Goal: Communication & Community: Answer question/provide support

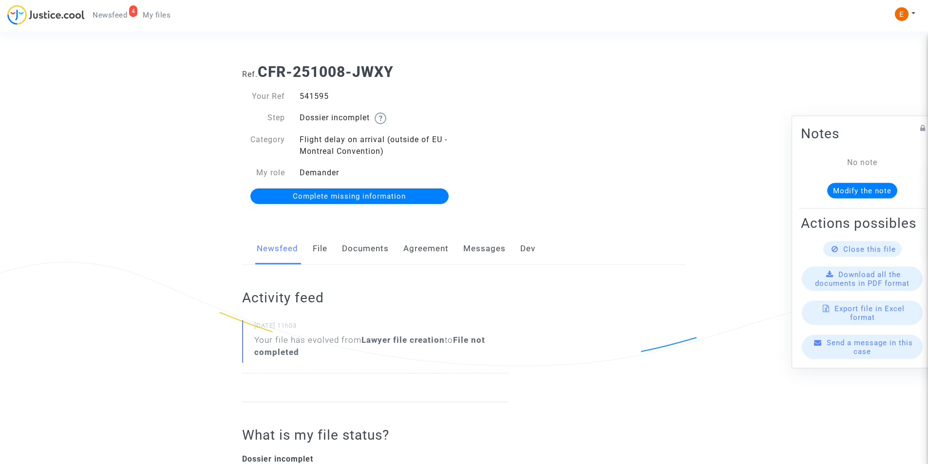
click at [365, 244] on link "Documents" at bounding box center [365, 249] width 47 height 32
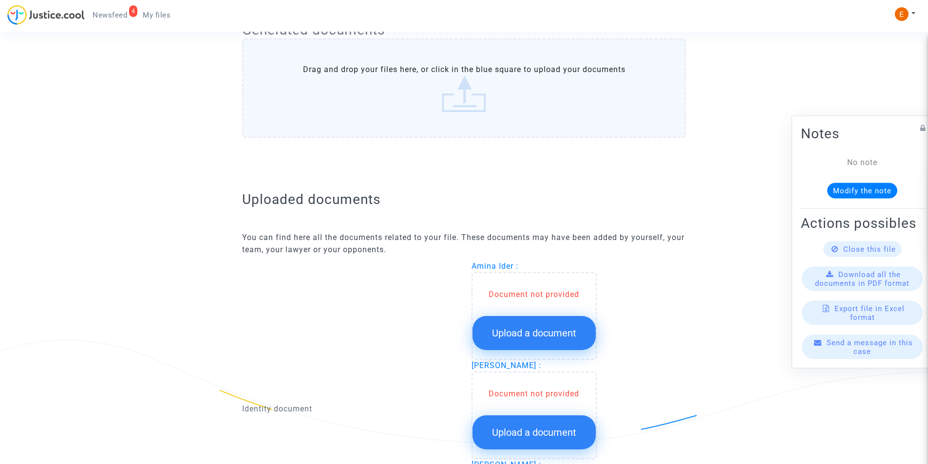
scroll to position [536, 0]
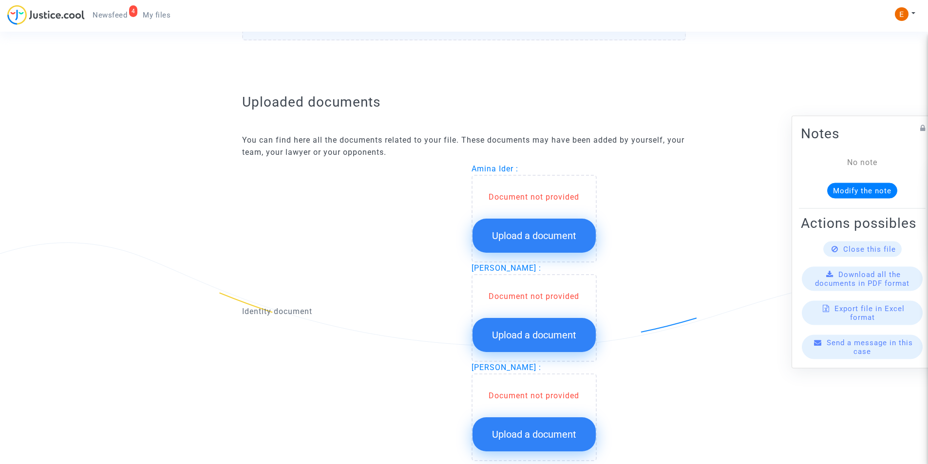
click at [498, 238] on span "Upload a document" at bounding box center [534, 236] width 84 height 12
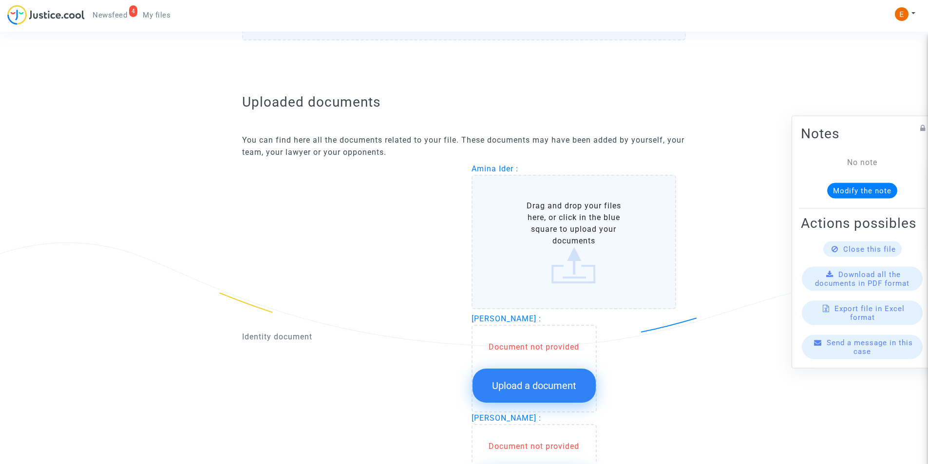
click at [554, 248] on label "Drag and drop your files here, or click in the blue square to upload your docum…" at bounding box center [574, 242] width 205 height 134
click at [0, 0] on input "Drag and drop your files here, or click in the blue square to upload your docum…" at bounding box center [0, 0] width 0 height 0
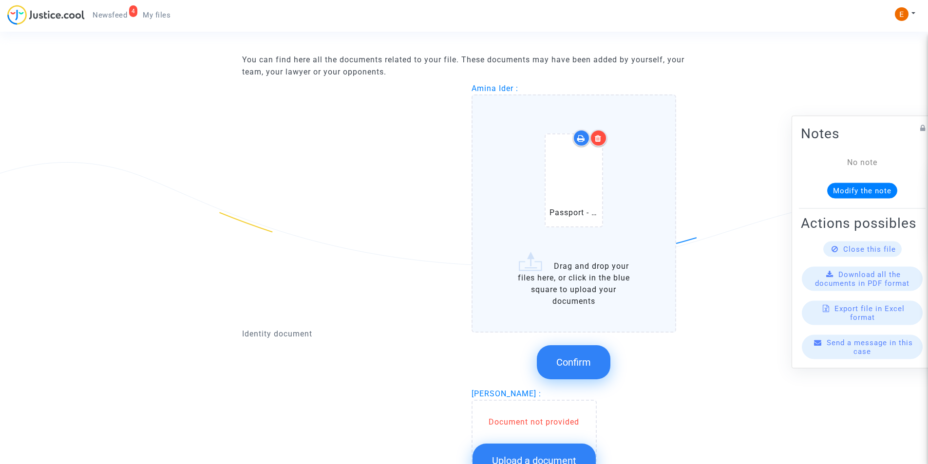
scroll to position [633, 0]
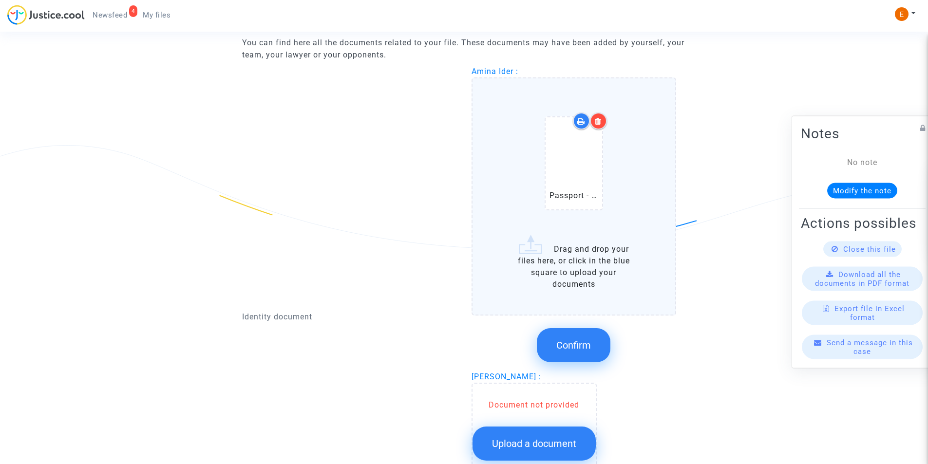
click at [589, 324] on div "Confirm" at bounding box center [574, 346] width 205 height 52
click at [590, 335] on button "Confirm" at bounding box center [574, 345] width 74 height 34
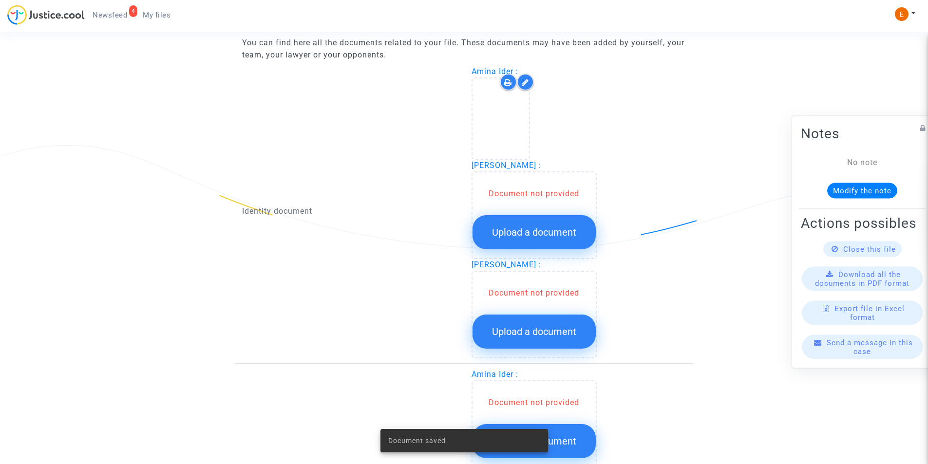
click at [528, 236] on span "Upload a document" at bounding box center [534, 233] width 84 height 12
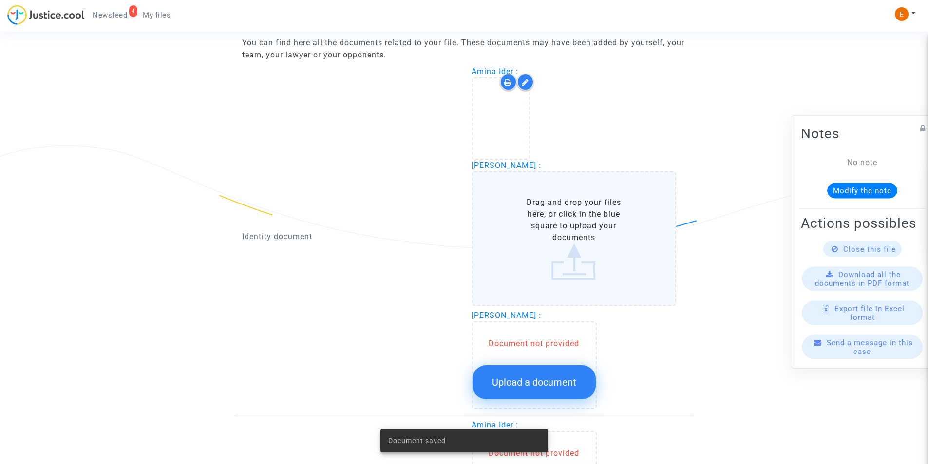
click at [588, 241] on label "Drag and drop your files here, or click in the blue square to upload your docum…" at bounding box center [574, 239] width 205 height 134
click at [0, 0] on input "Drag and drop your files here, or click in the blue square to upload your docum…" at bounding box center [0, 0] width 0 height 0
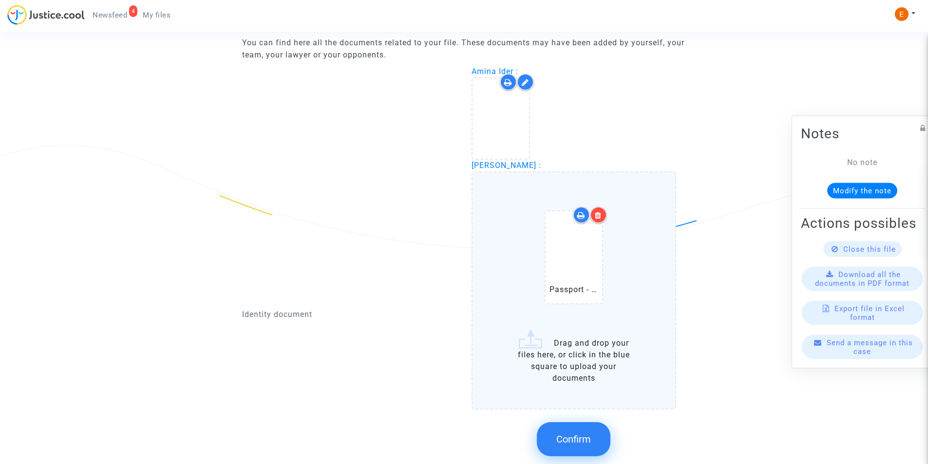
click at [575, 446] on button "Confirm" at bounding box center [574, 439] width 74 height 34
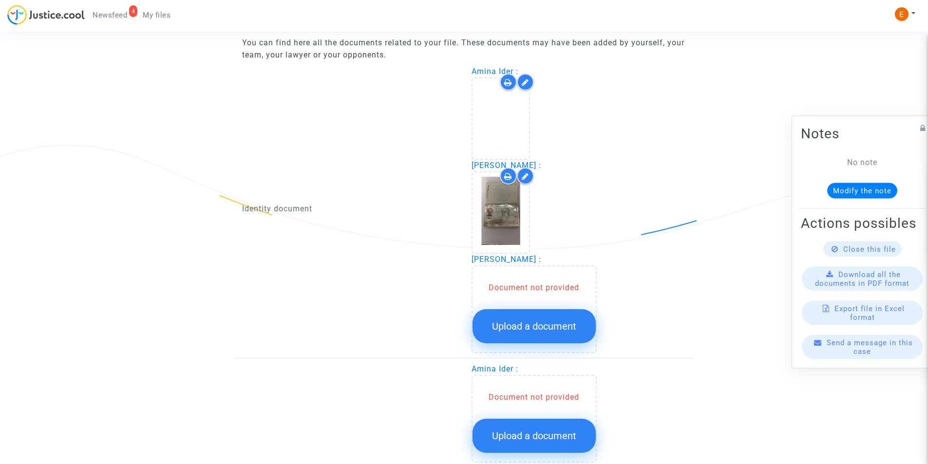
scroll to position [828, 0]
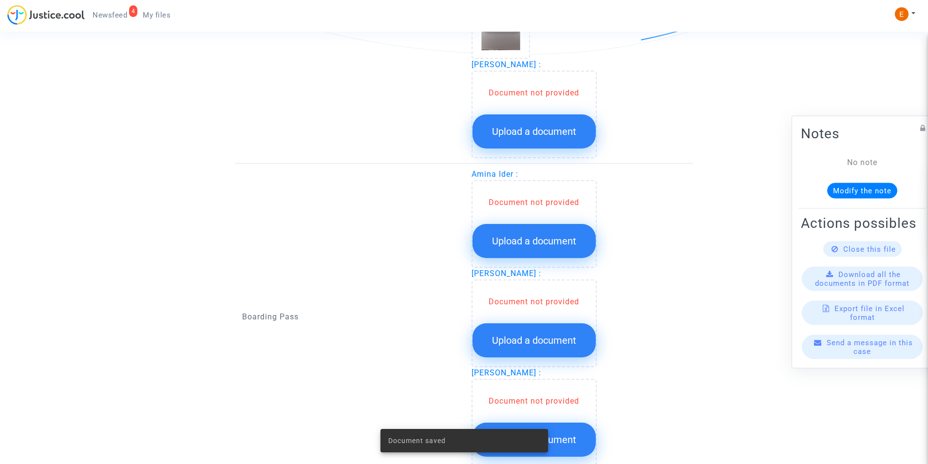
click at [562, 138] on button "Upload a document" at bounding box center [534, 131] width 123 height 34
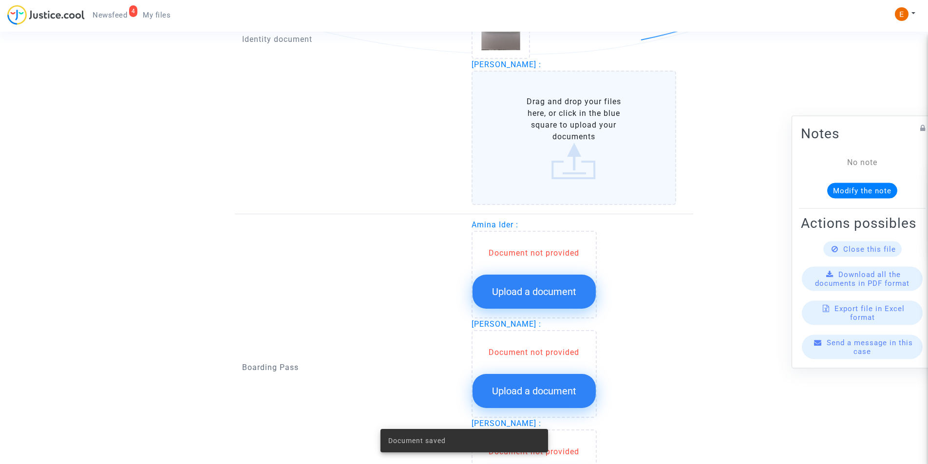
click at [549, 152] on label "Drag and drop your files here, or click in the blue square to upload your docum…" at bounding box center [574, 138] width 205 height 134
click at [0, 0] on input "Drag and drop your files here, or click in the blue square to upload your docum…" at bounding box center [0, 0] width 0 height 0
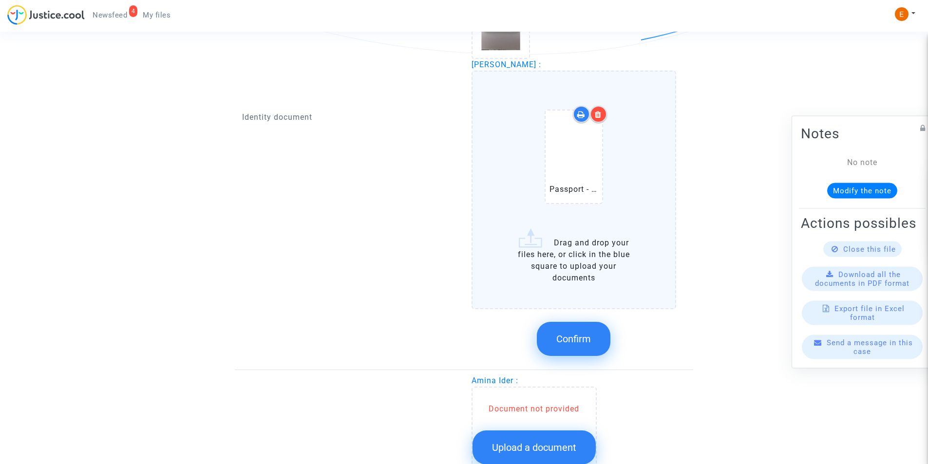
click at [576, 237] on label "Passport - Silya.pdf Drag and drop your files here, or click in the blue square…" at bounding box center [574, 190] width 205 height 238
click at [0, 0] on input "Passport - Silya.pdf Drag and drop your files here, or click in the blue square…" at bounding box center [0, 0] width 0 height 0
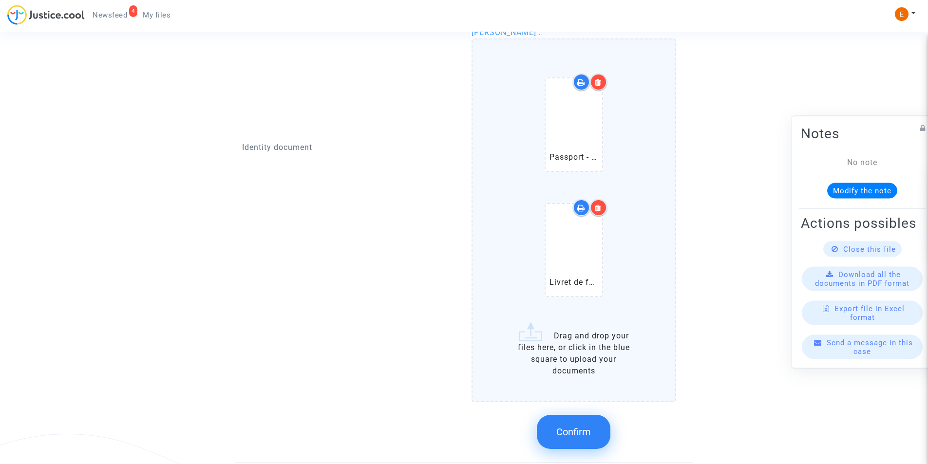
scroll to position [877, 0]
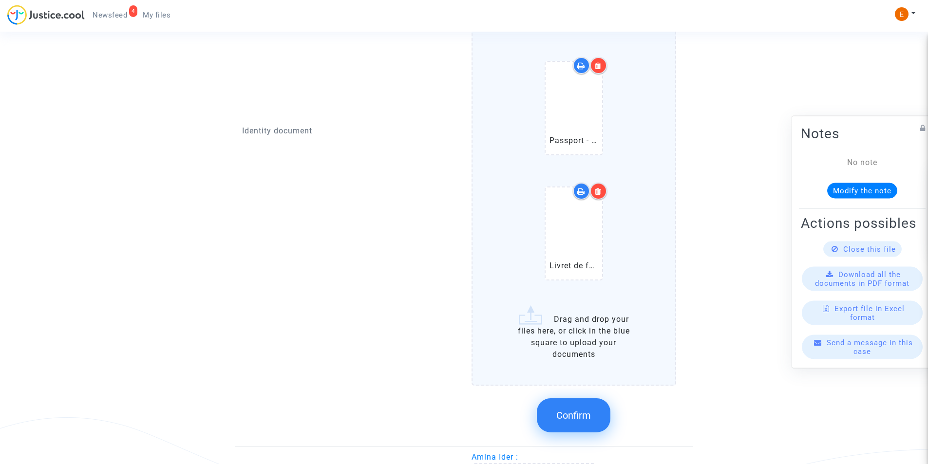
click at [588, 402] on button "Confirm" at bounding box center [574, 416] width 74 height 34
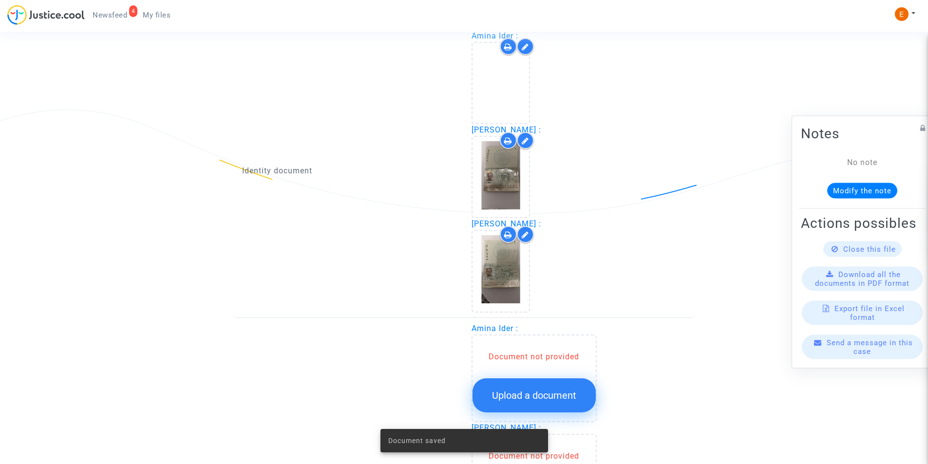
scroll to position [585, 0]
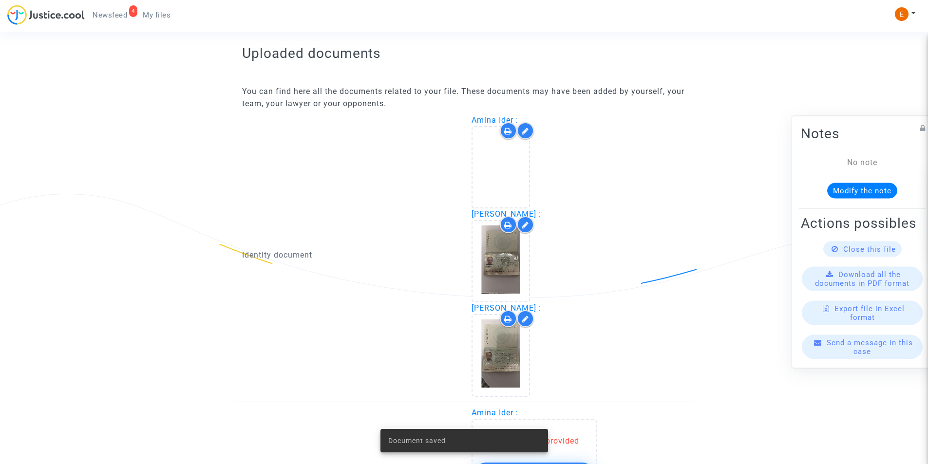
click at [509, 223] on icon at bounding box center [508, 225] width 8 height 8
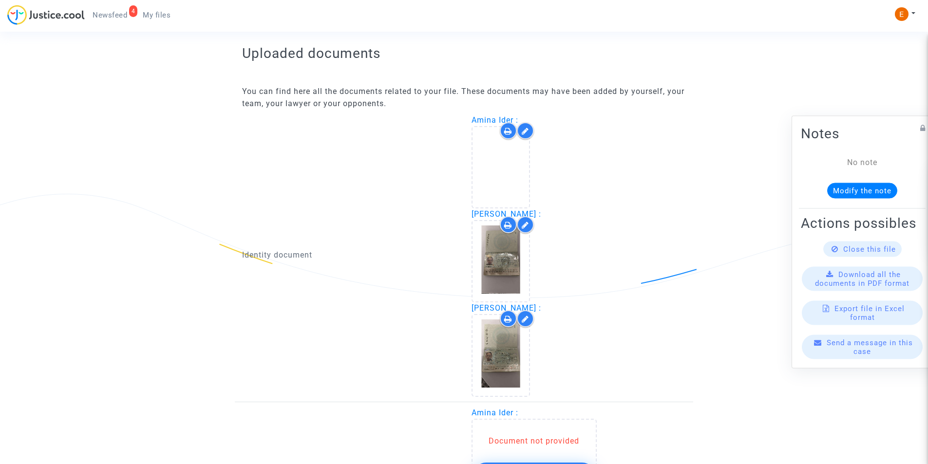
click at [526, 227] on icon at bounding box center [525, 225] width 7 height 8
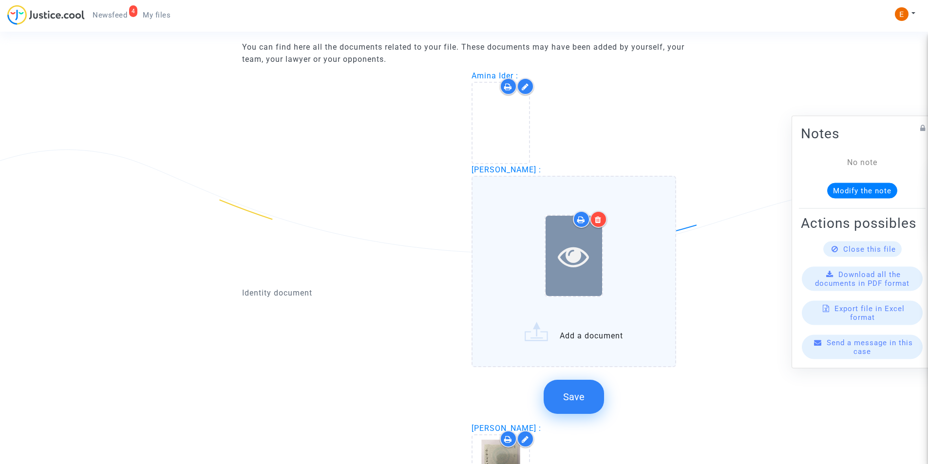
scroll to position [682, 0]
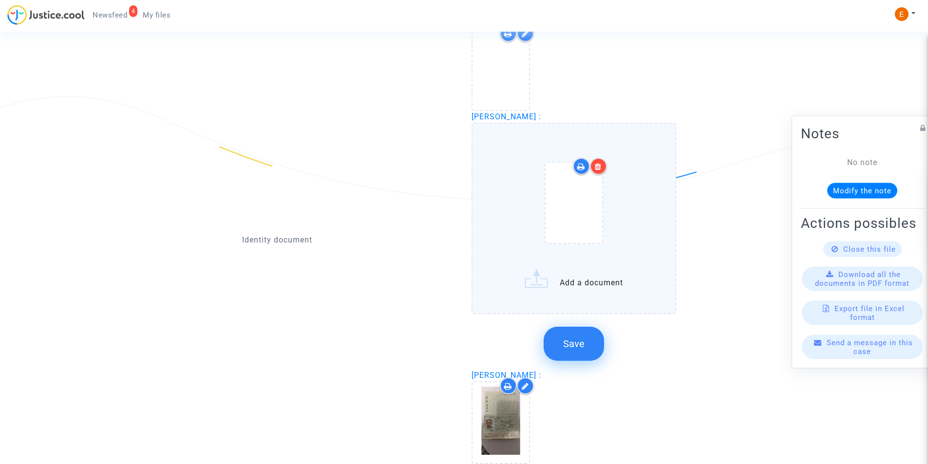
click at [601, 284] on label "Add a document" at bounding box center [574, 218] width 205 height 191
click at [0, 0] on input "Add a document" at bounding box center [0, 0] width 0 height 0
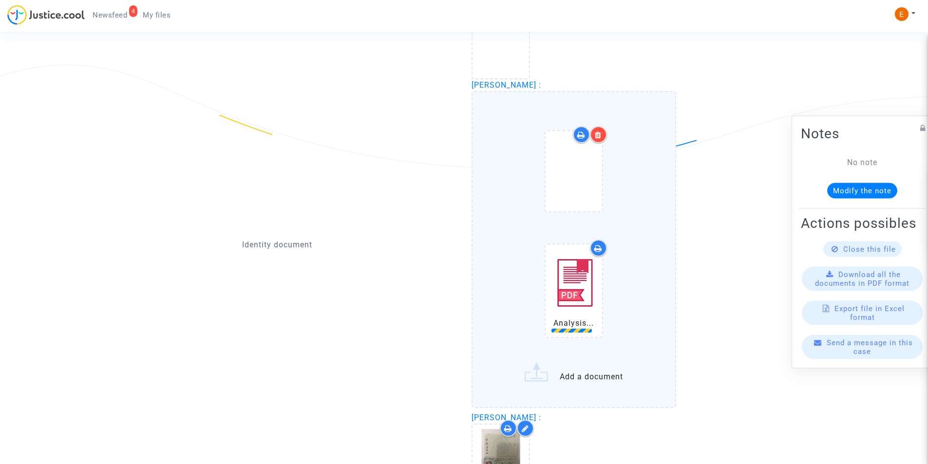
scroll to position [731, 0]
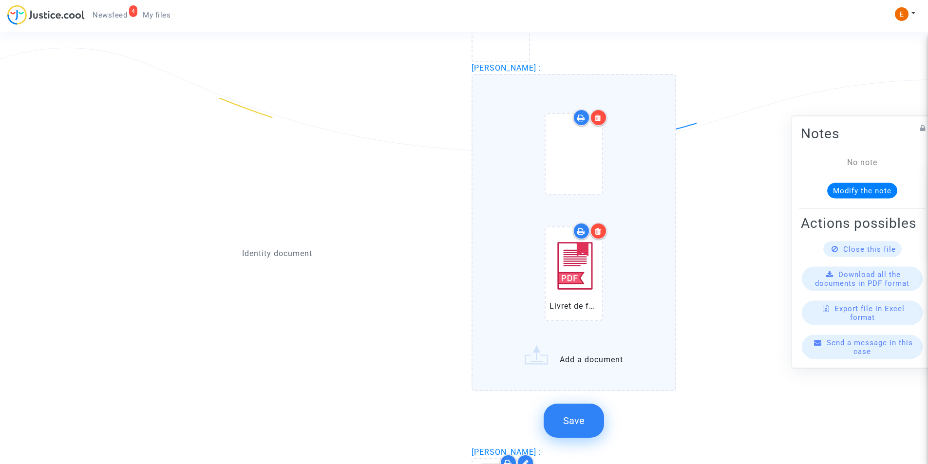
click at [583, 417] on span "Save" at bounding box center [573, 421] width 21 height 12
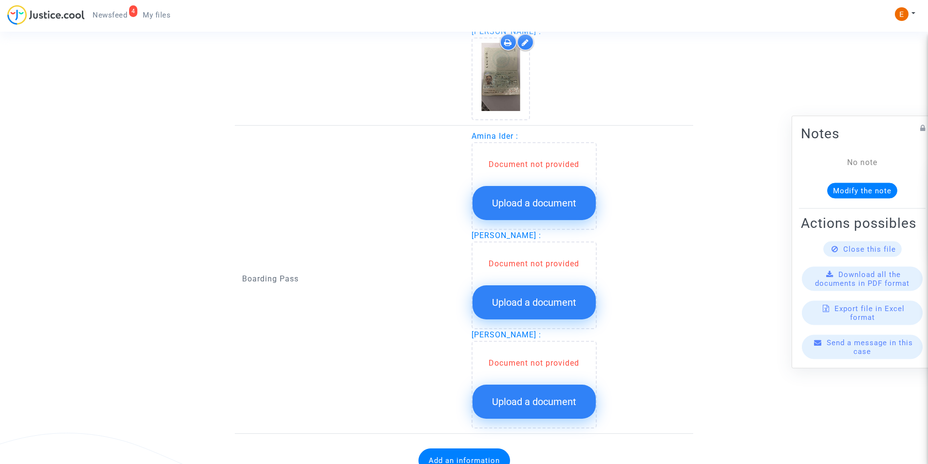
scroll to position [877, 0]
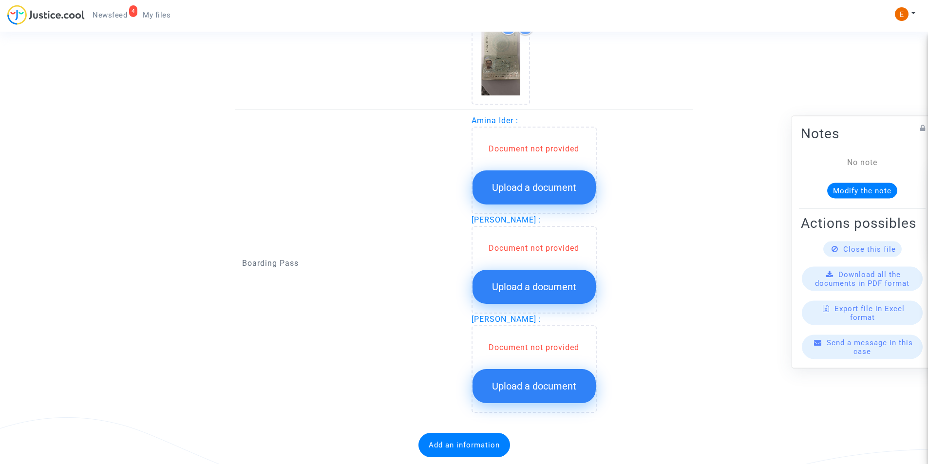
click at [572, 193] on span "Upload a document" at bounding box center [534, 188] width 84 height 12
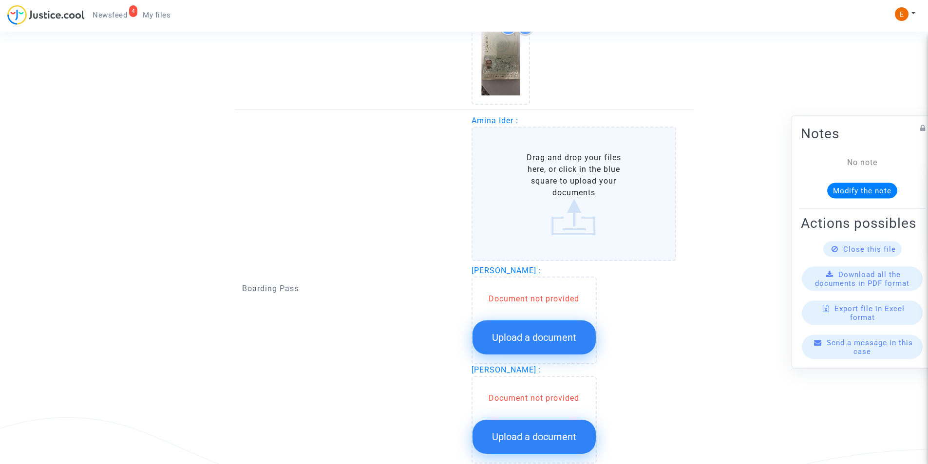
click at [574, 195] on label "Drag and drop your files here, or click in the blue square to upload your docum…" at bounding box center [574, 194] width 205 height 134
click at [0, 0] on input "Drag and drop your files here, or click in the blue square to upload your docum…" at bounding box center [0, 0] width 0 height 0
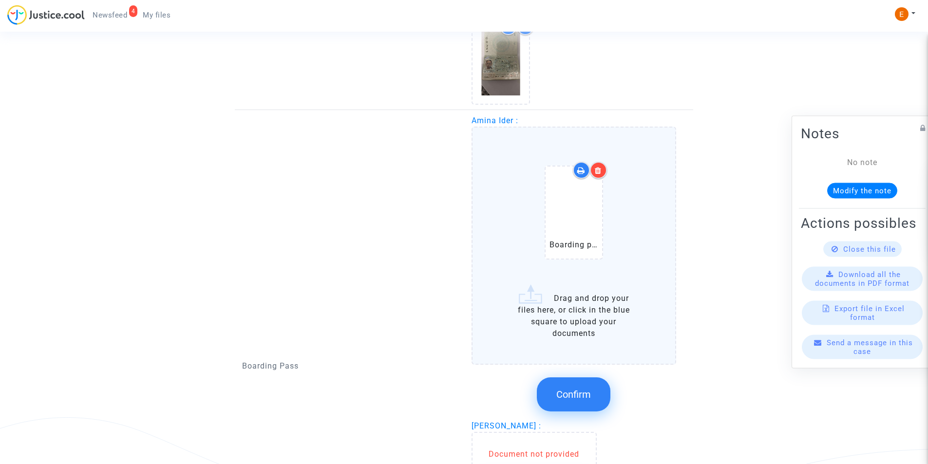
click at [571, 390] on span "Confirm" at bounding box center [573, 395] width 35 height 12
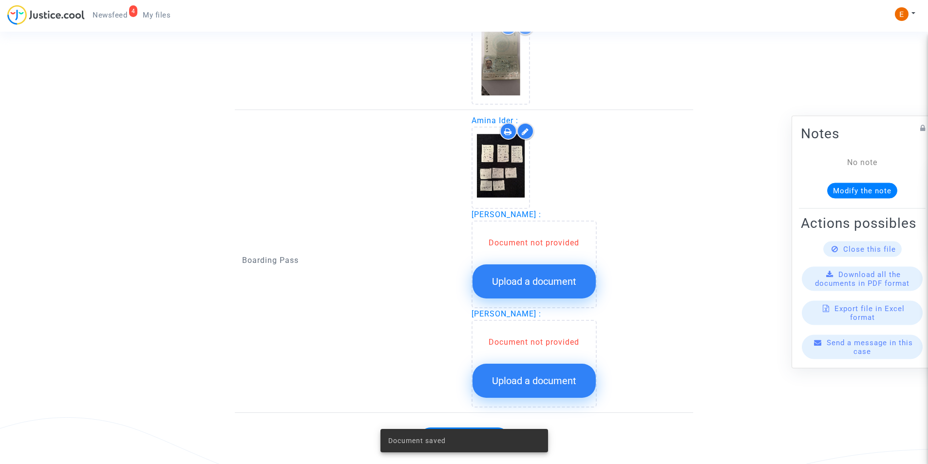
click at [542, 293] on button "Upload a document" at bounding box center [534, 282] width 123 height 34
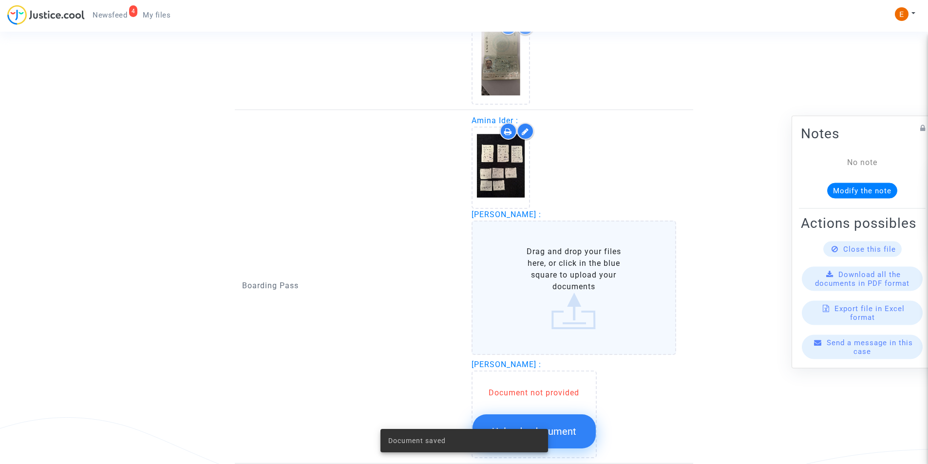
click at [543, 292] on label "Drag and drop your files here, or click in the blue square to upload your docum…" at bounding box center [574, 288] width 205 height 134
click at [0, 0] on input "Drag and drop your files here, or click in the blue square to upload your docum…" at bounding box center [0, 0] width 0 height 0
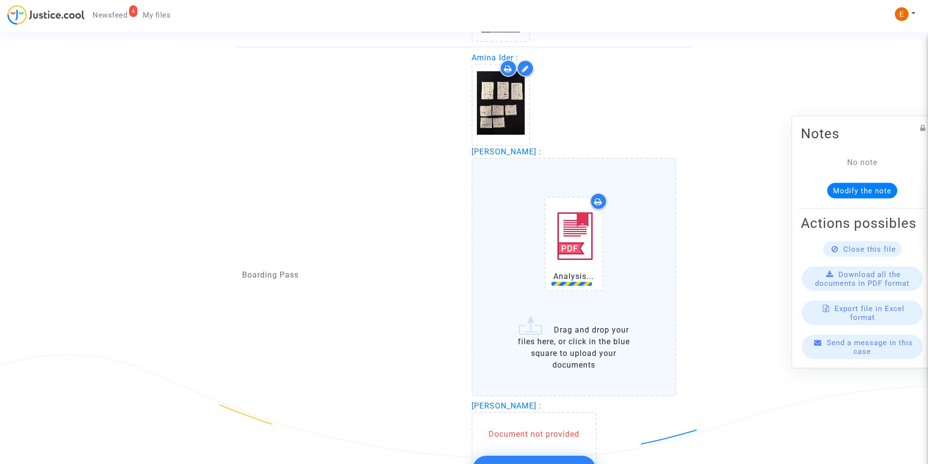
scroll to position [1023, 0]
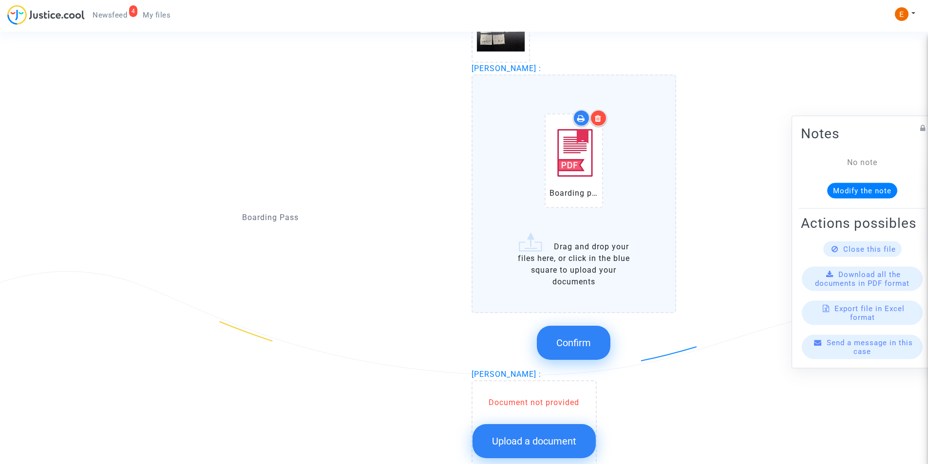
click at [589, 336] on button "Confirm" at bounding box center [574, 343] width 74 height 34
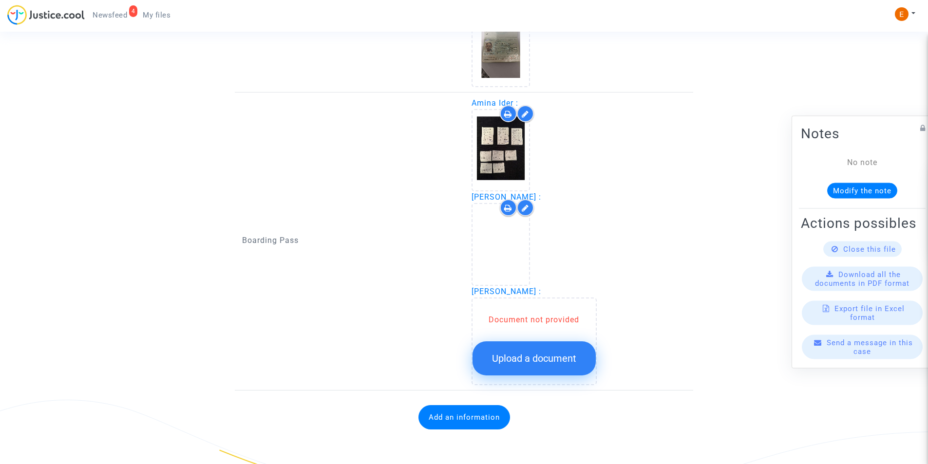
scroll to position [895, 0]
click at [567, 345] on button "Upload a document" at bounding box center [534, 359] width 123 height 34
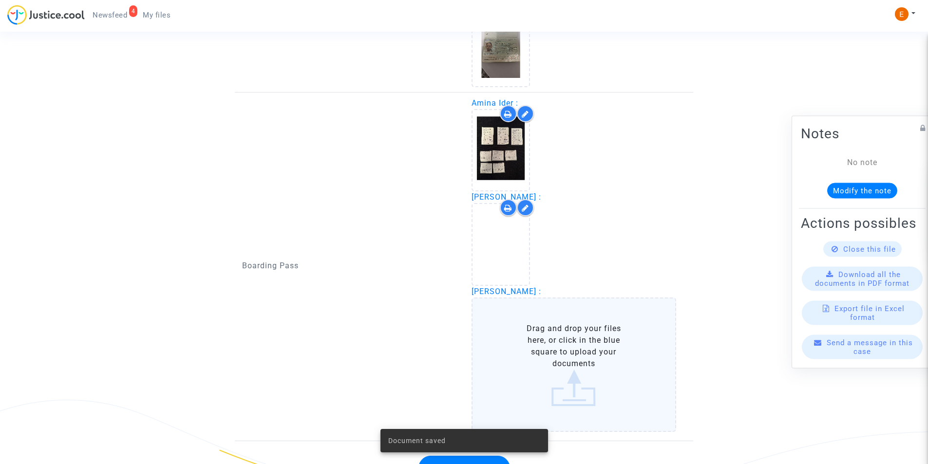
click at [558, 337] on label "Drag and drop your files here, or click in the blue square to upload your docum…" at bounding box center [574, 365] width 205 height 134
click at [0, 0] on input "Drag and drop your files here, or click in the blue square to upload your docum…" at bounding box center [0, 0] width 0 height 0
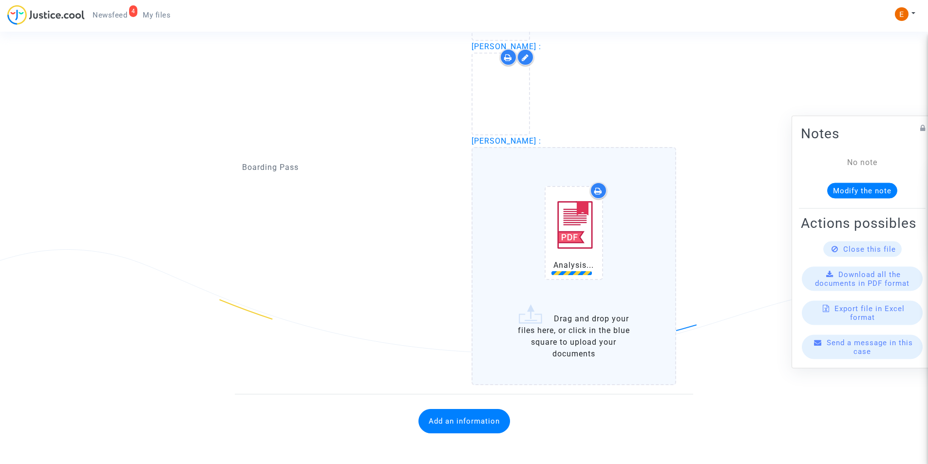
scroll to position [1049, 0]
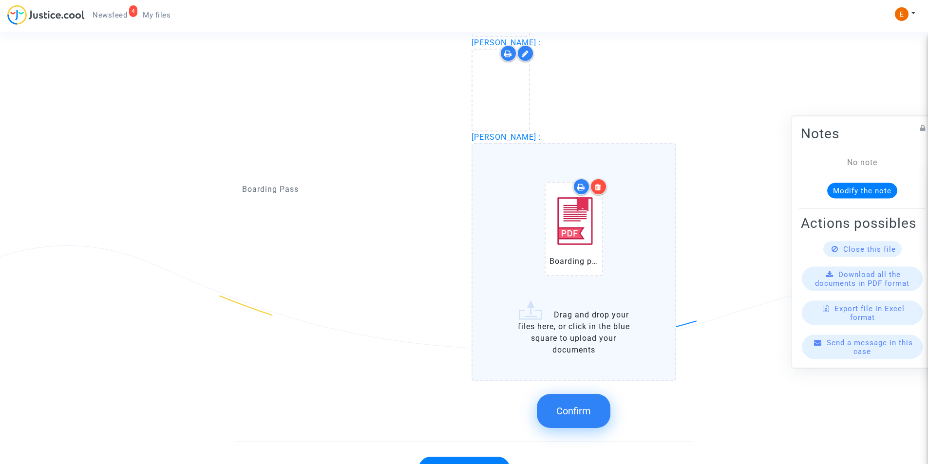
click at [567, 413] on span "Confirm" at bounding box center [573, 411] width 35 height 12
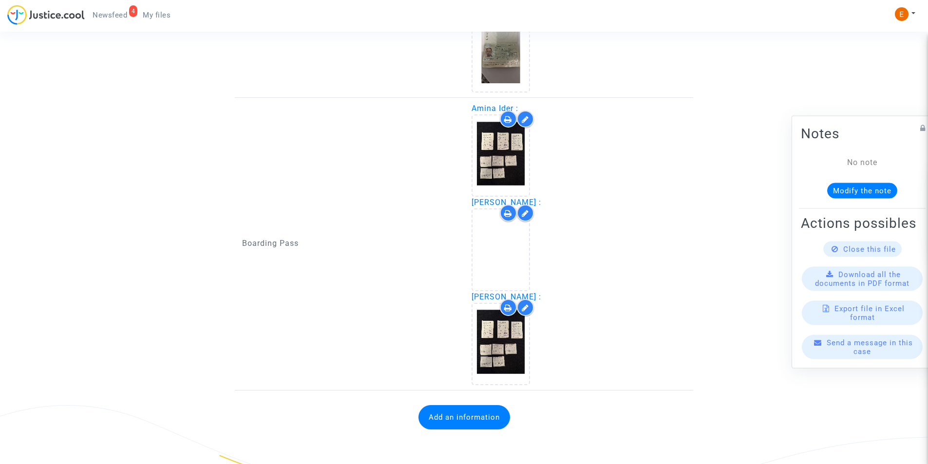
scroll to position [889, 0]
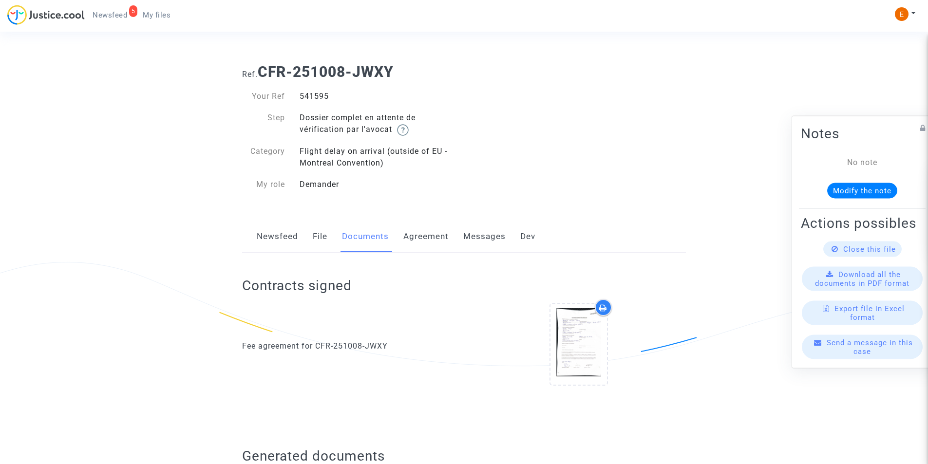
click at [118, 13] on span "Newsfeed" at bounding box center [110, 15] width 35 height 9
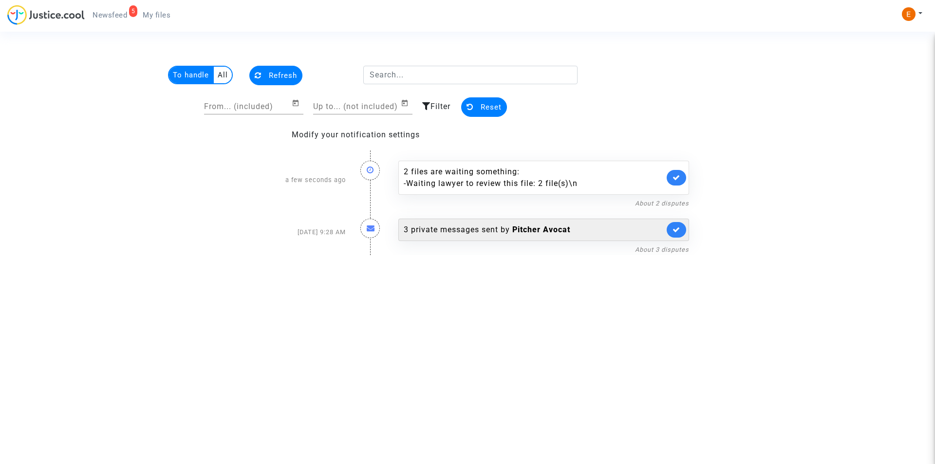
click at [537, 232] on b "Pitcher Avocat" at bounding box center [542, 229] width 58 height 9
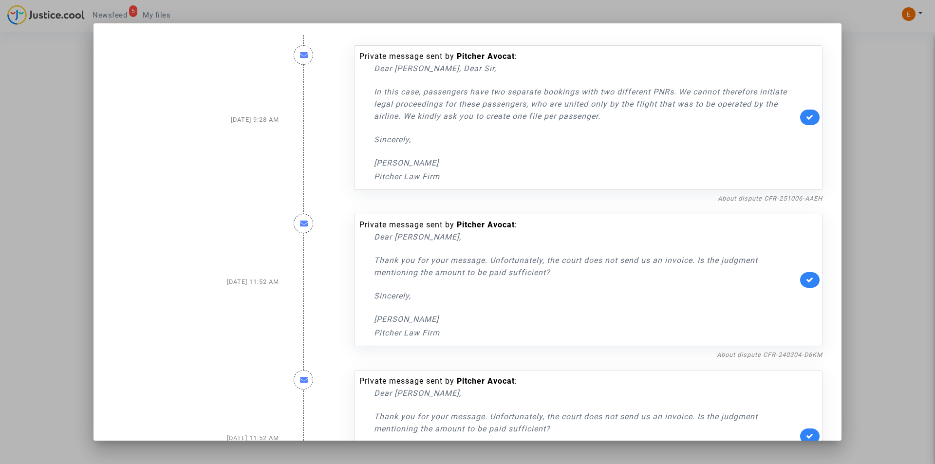
click at [3, 138] on div at bounding box center [467, 232] width 935 height 464
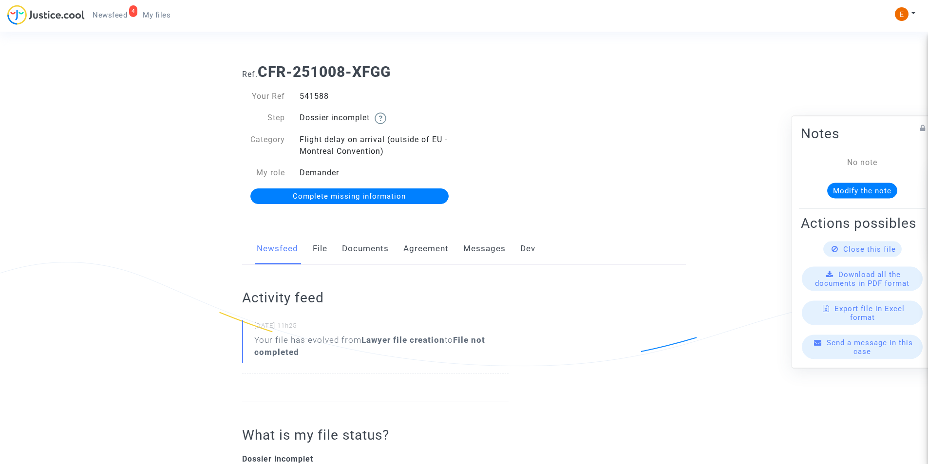
click at [363, 247] on link "Documents" at bounding box center [365, 249] width 47 height 32
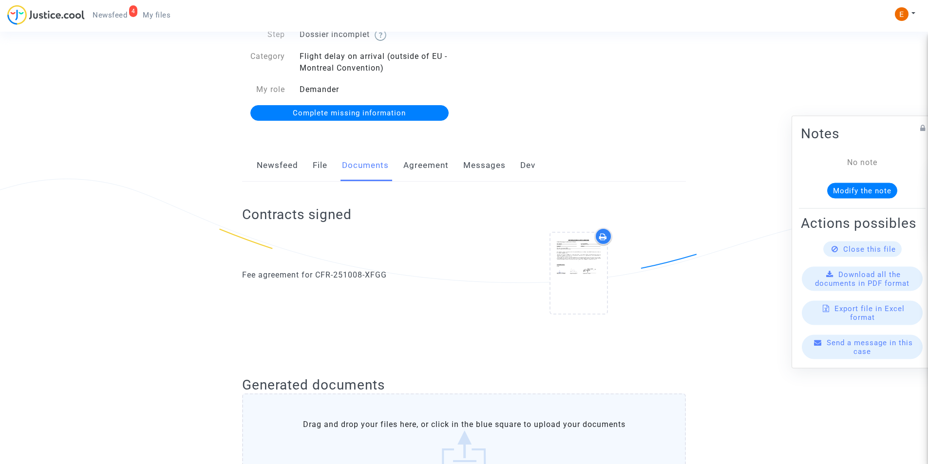
scroll to position [97, 0]
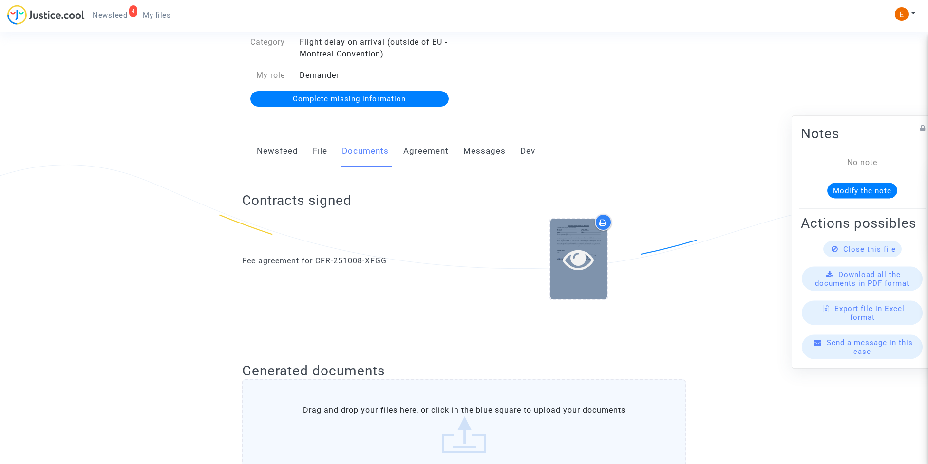
click at [582, 244] on icon at bounding box center [579, 259] width 32 height 31
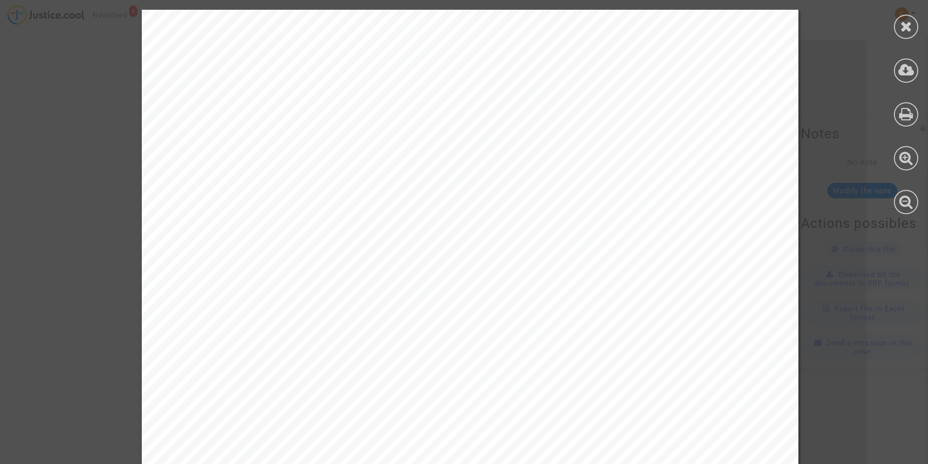
click at [906, 27] on icon at bounding box center [906, 26] width 12 height 15
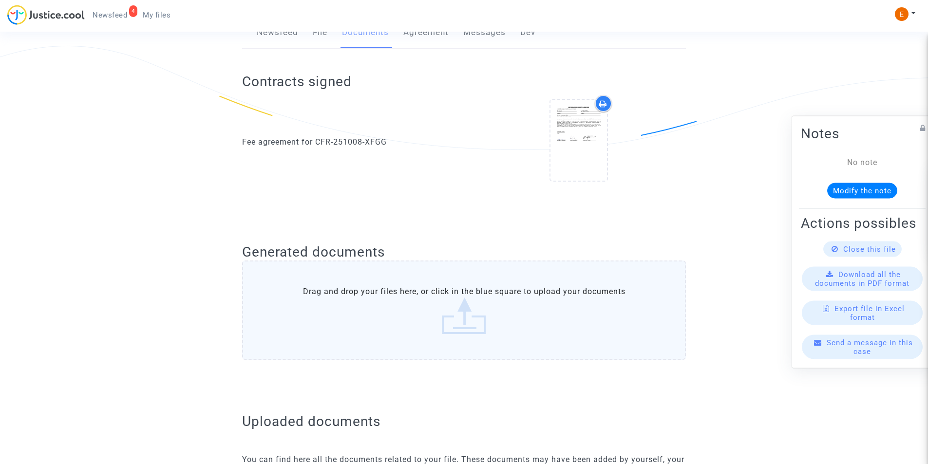
scroll to position [244, 0]
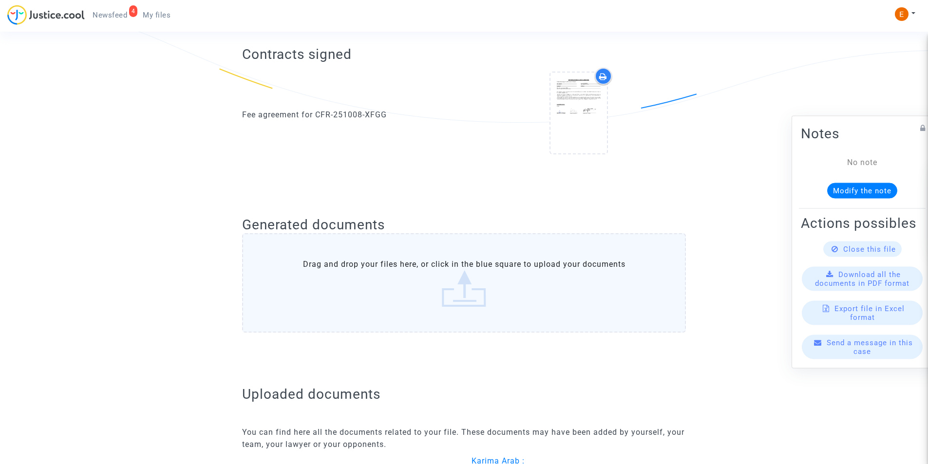
click at [469, 290] on label "Drag and drop your files here, or click in the blue square to upload your docum…" at bounding box center [464, 282] width 444 height 99
click at [0, 0] on input "Drag and drop your files here, or click in the blue square to upload your docum…" at bounding box center [0, 0] width 0 height 0
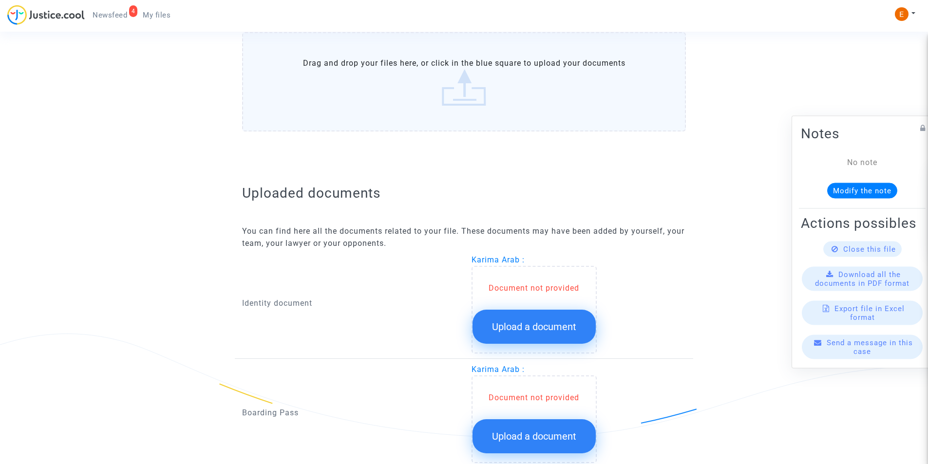
scroll to position [523, 0]
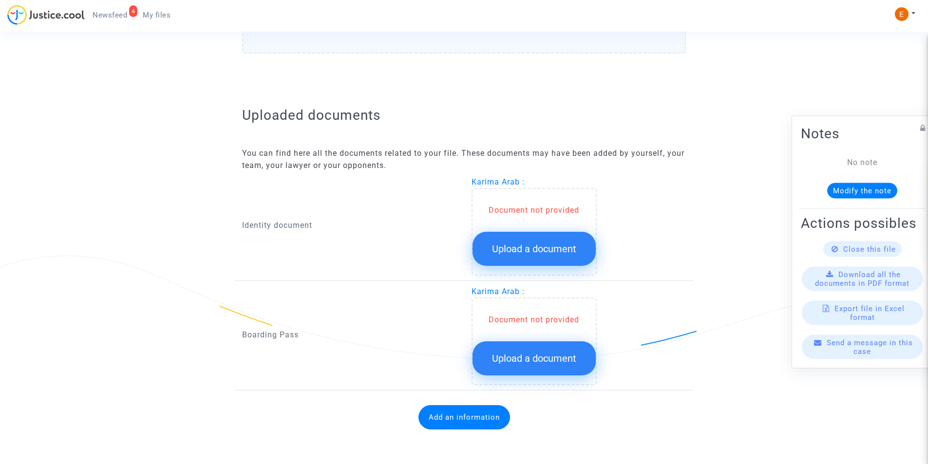
click at [548, 235] on button "Upload a document" at bounding box center [534, 249] width 123 height 34
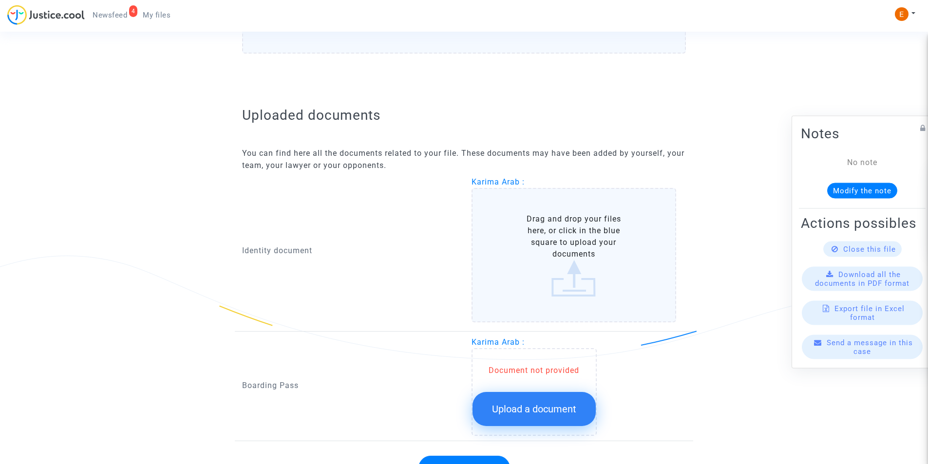
click at [548, 235] on label "Drag and drop your files here, or click in the blue square to upload your docum…" at bounding box center [574, 255] width 205 height 134
click at [0, 0] on input "Drag and drop your files here, or click in the blue square to upload your docum…" at bounding box center [0, 0] width 0 height 0
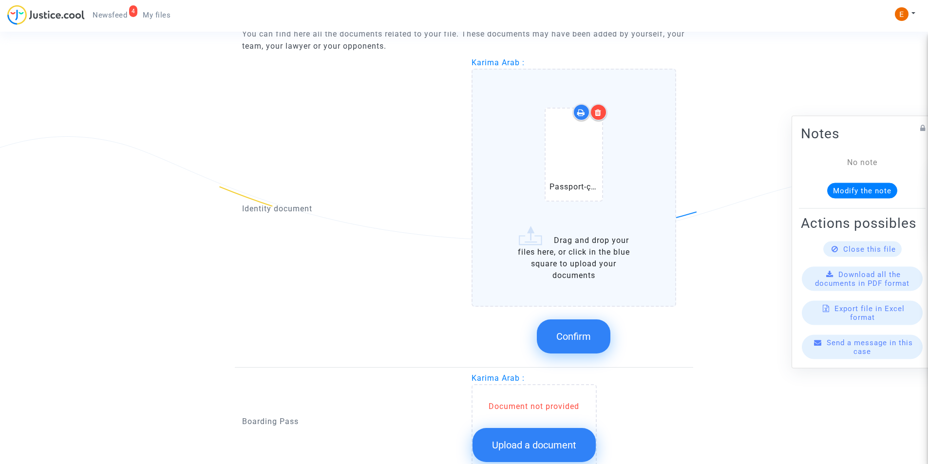
scroll to position [669, 0]
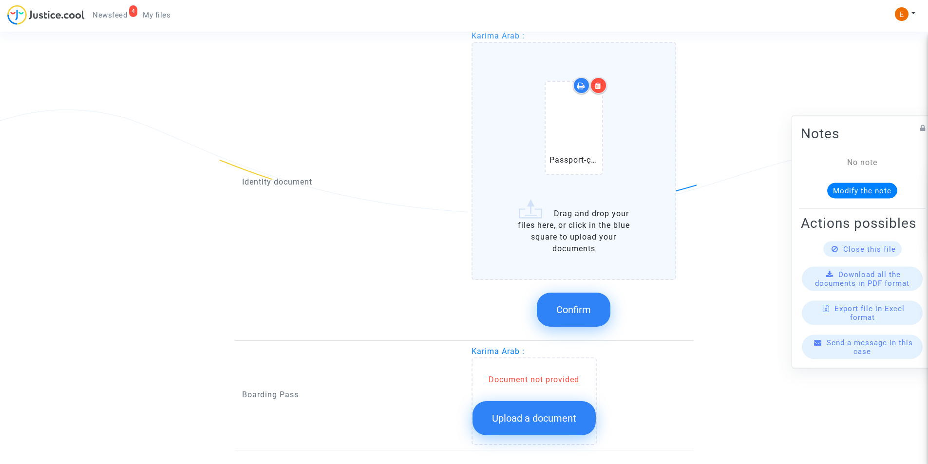
click at [587, 311] on span "Confirm" at bounding box center [573, 310] width 35 height 12
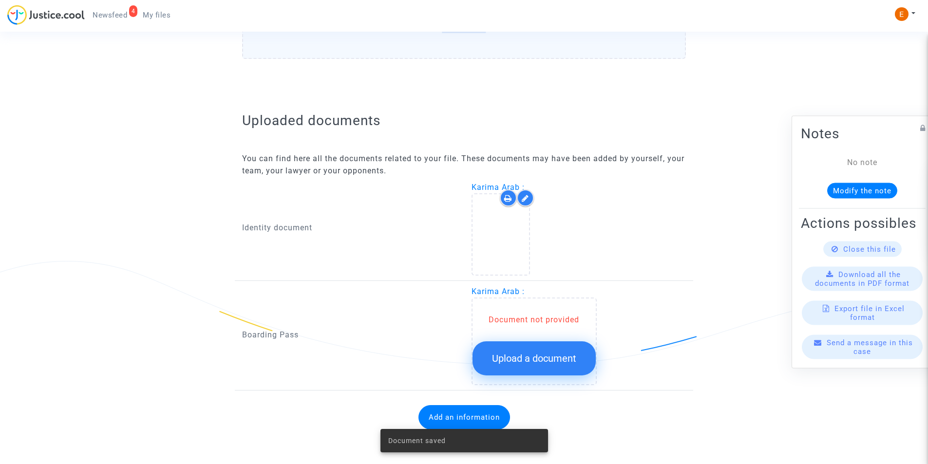
click at [538, 360] on span "Upload a document" at bounding box center [534, 359] width 84 height 12
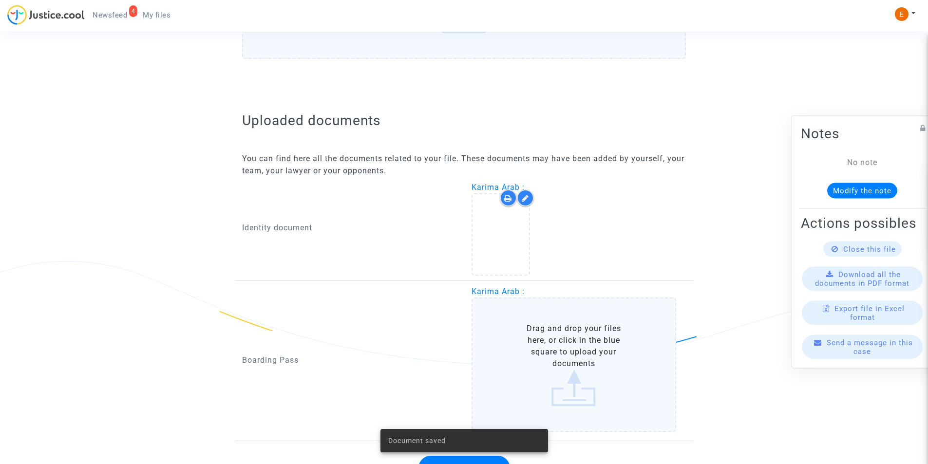
click at [534, 334] on label "Drag and drop your files here, or click in the blue square to upload your docum…" at bounding box center [574, 365] width 205 height 134
click at [0, 0] on input "Drag and drop your files here, or click in the blue square to upload your docum…" at bounding box center [0, 0] width 0 height 0
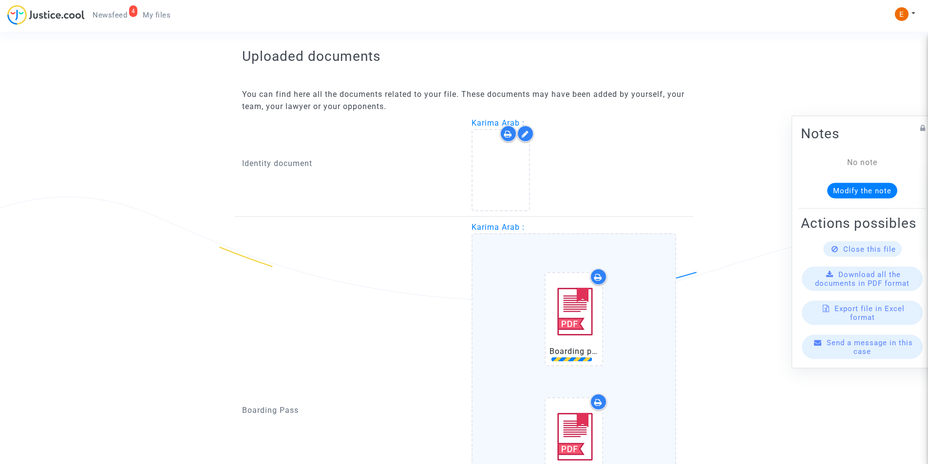
scroll to position [798, 0]
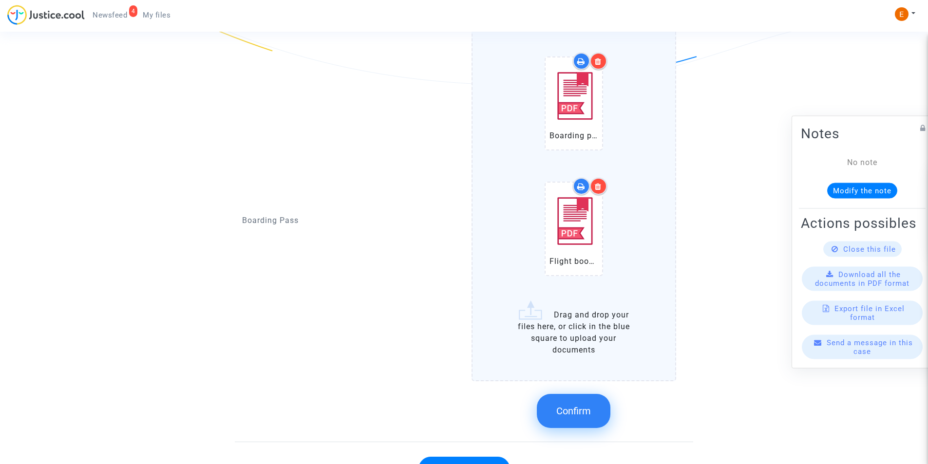
click at [562, 405] on span "Confirm" at bounding box center [573, 411] width 35 height 12
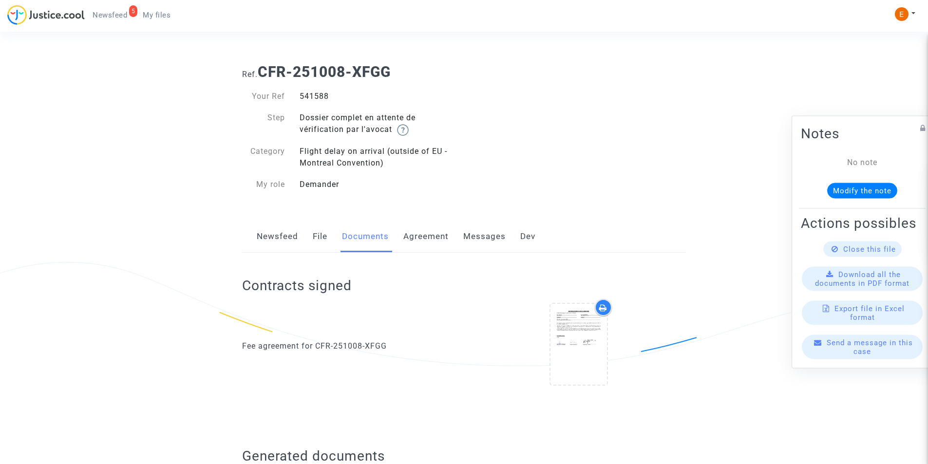
click at [116, 10] on link "5 Newsfeed" at bounding box center [110, 15] width 50 height 15
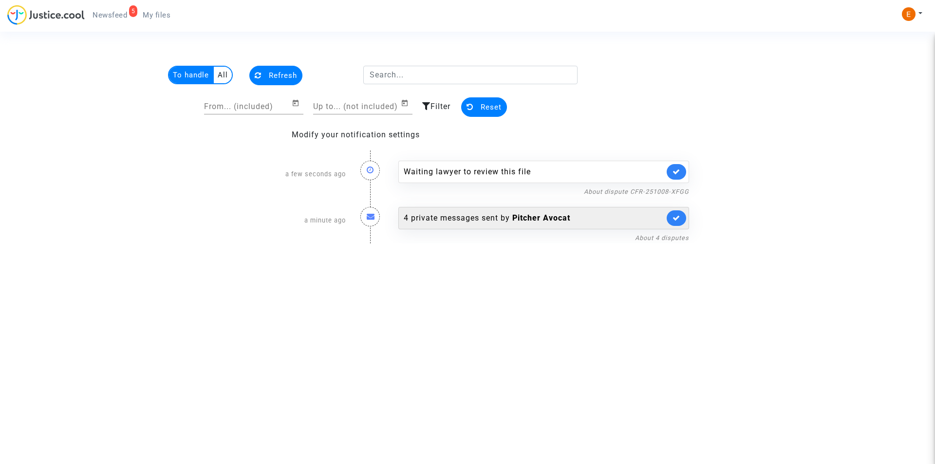
click at [548, 224] on div "4 private messages sent by Pitcher Avocat" at bounding box center [544, 218] width 291 height 22
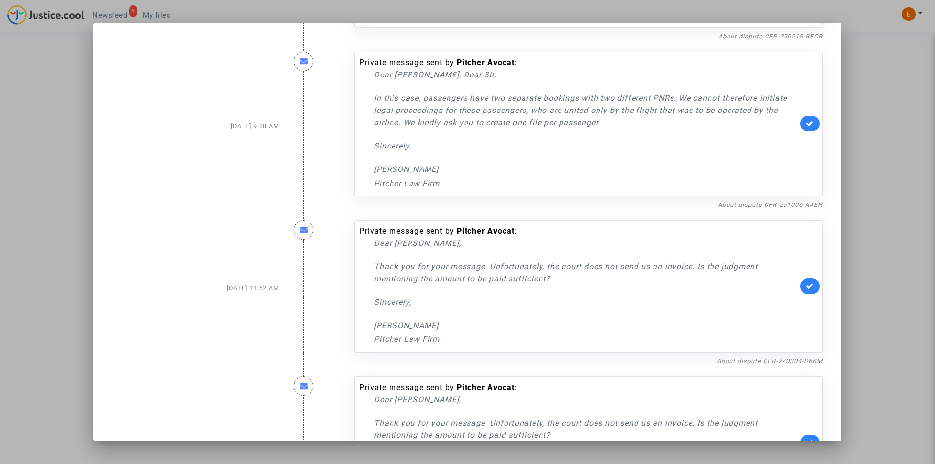
scroll to position [277, 0]
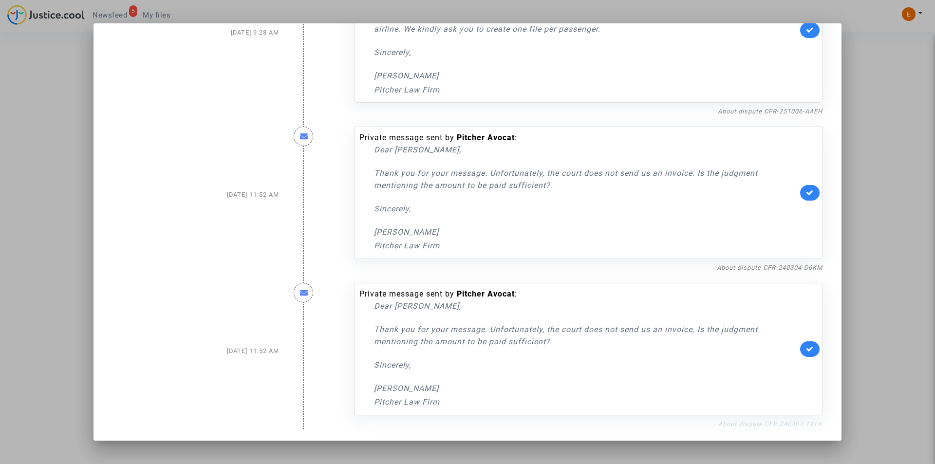
click at [751, 423] on link "About dispute CFR-240307-TXFK" at bounding box center [771, 423] width 104 height 7
click at [801, 346] on link at bounding box center [810, 350] width 19 height 16
click at [801, 192] on link at bounding box center [810, 193] width 19 height 16
click at [787, 264] on link "About dispute CFR-240304-D6KM" at bounding box center [770, 267] width 106 height 7
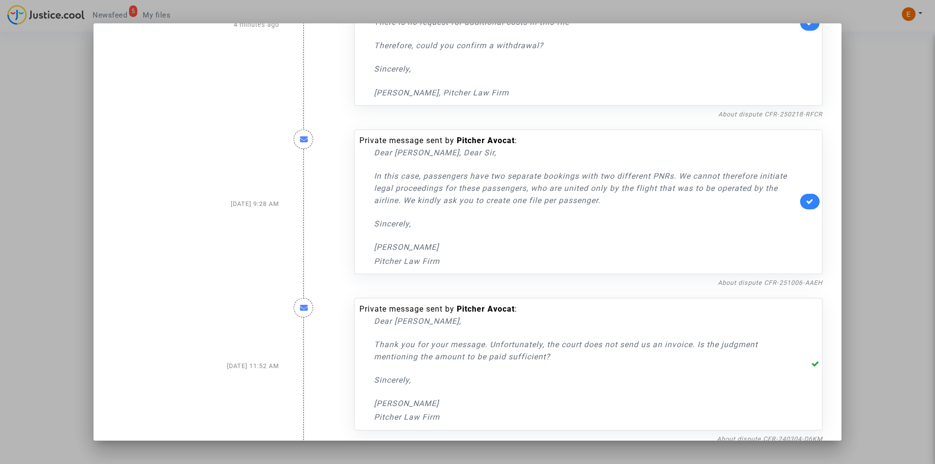
scroll to position [82, 0]
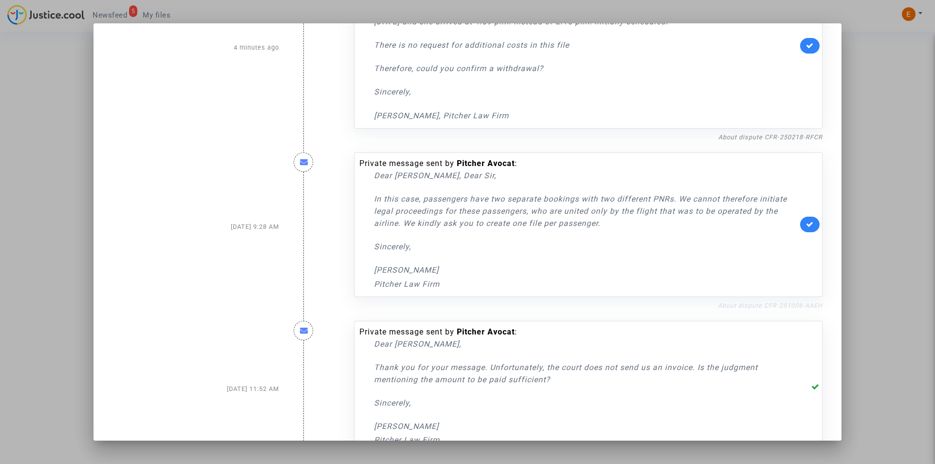
click at [770, 304] on link "About dispute CFR-251006-AAEH" at bounding box center [770, 305] width 105 height 7
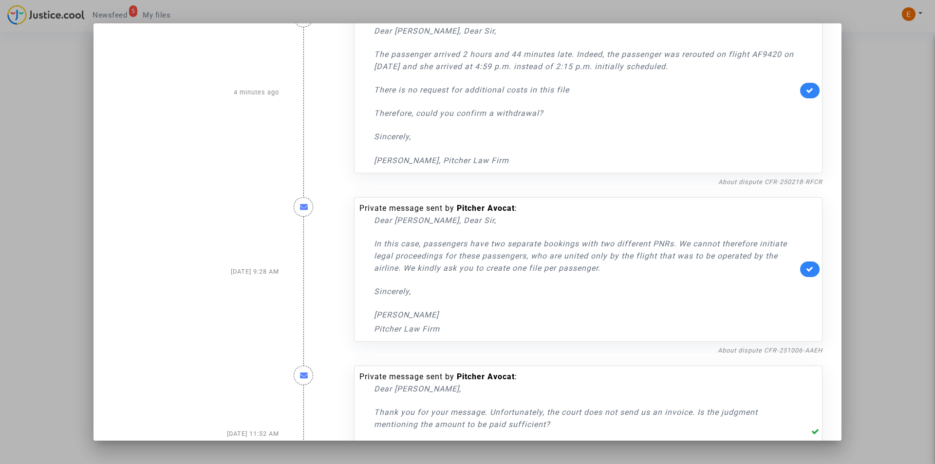
scroll to position [0, 0]
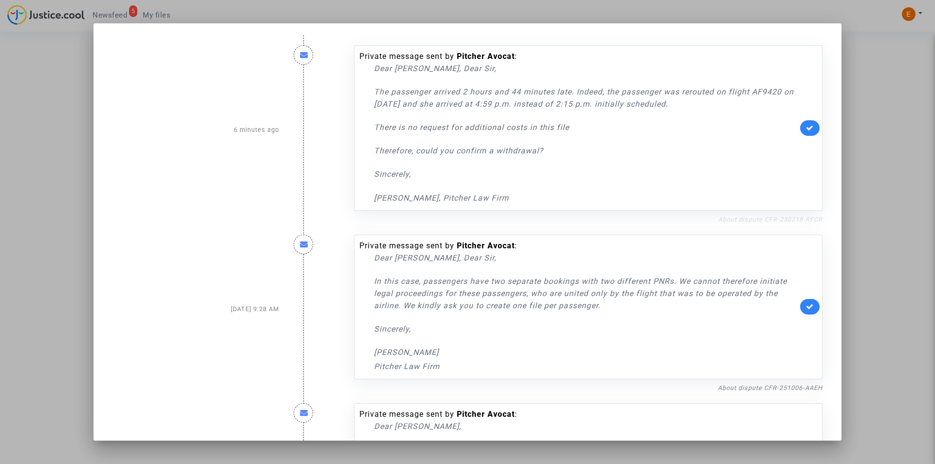
click at [740, 219] on link "About dispute CFR-250218-RFCR" at bounding box center [771, 219] width 104 height 7
click at [34, 129] on div at bounding box center [467, 232] width 935 height 464
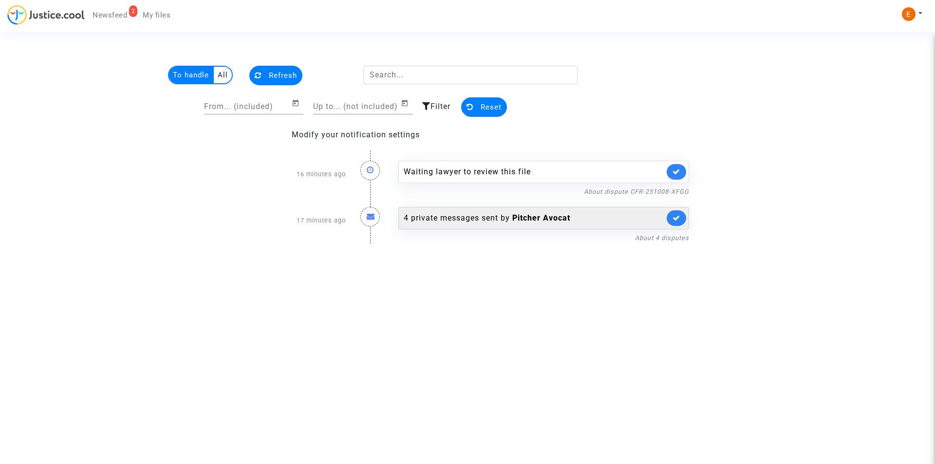
click at [537, 221] on b "Pitcher Avocat" at bounding box center [542, 217] width 58 height 9
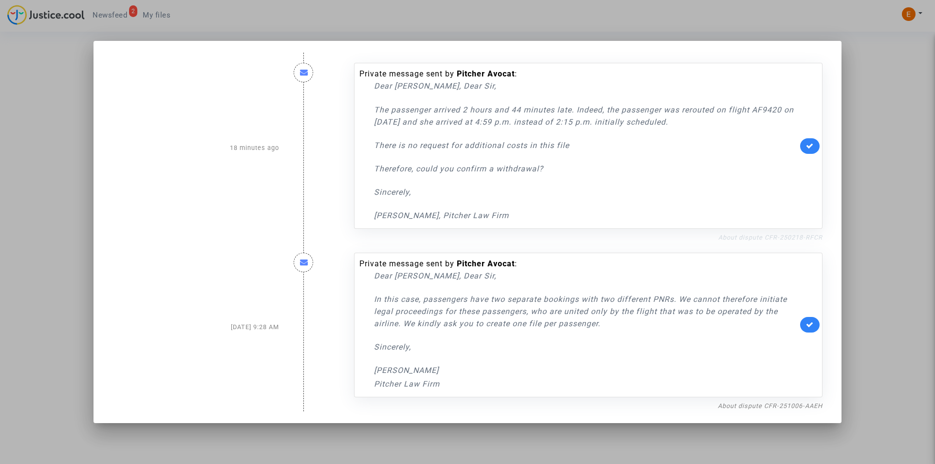
click at [743, 237] on link "About dispute CFR-250218-RFCR" at bounding box center [771, 237] width 104 height 7
click at [809, 149] on icon at bounding box center [810, 145] width 8 height 7
click at [780, 404] on link "About dispute CFR-251006-AAEH" at bounding box center [770, 405] width 105 height 7
click at [28, 107] on div at bounding box center [467, 232] width 935 height 464
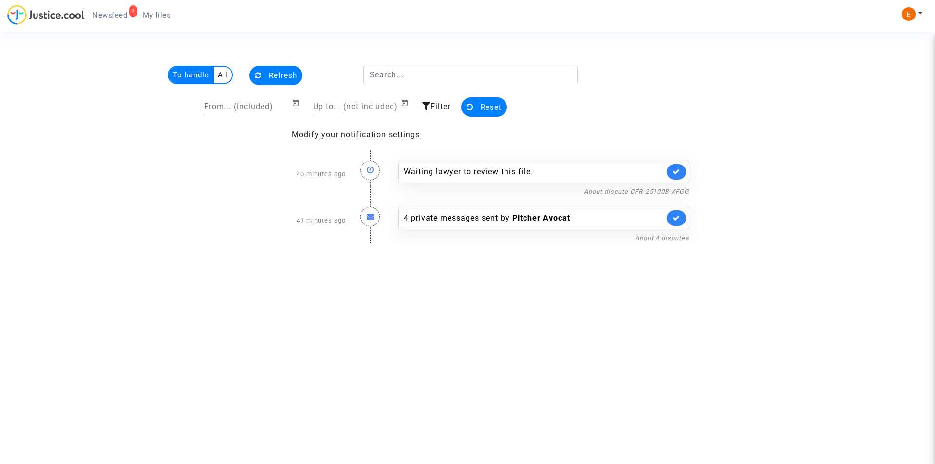
click at [100, 12] on span "Newsfeed" at bounding box center [110, 15] width 35 height 9
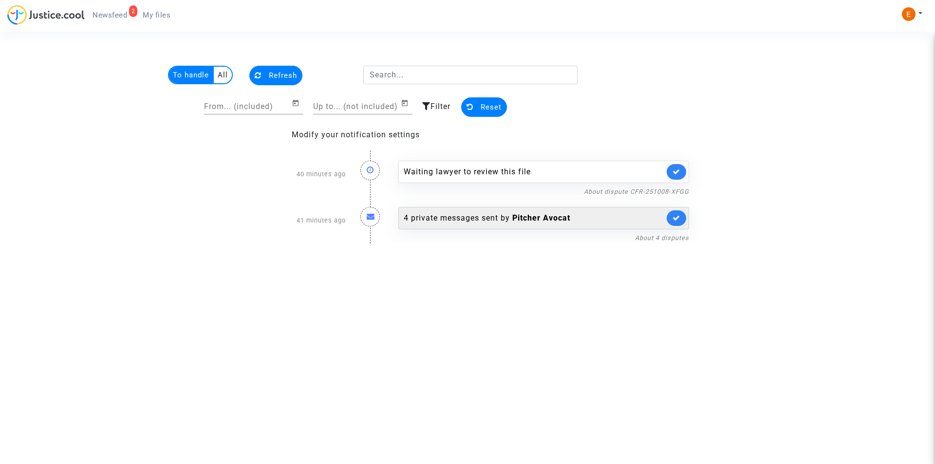
click at [468, 214] on div "4 private messages sent by Pitcher Avocat" at bounding box center [534, 218] width 261 height 12
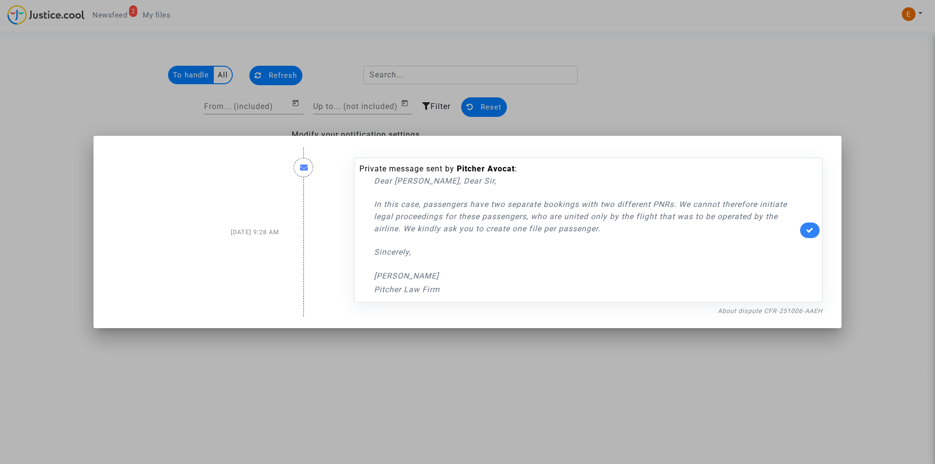
click at [20, 82] on div at bounding box center [467, 232] width 935 height 464
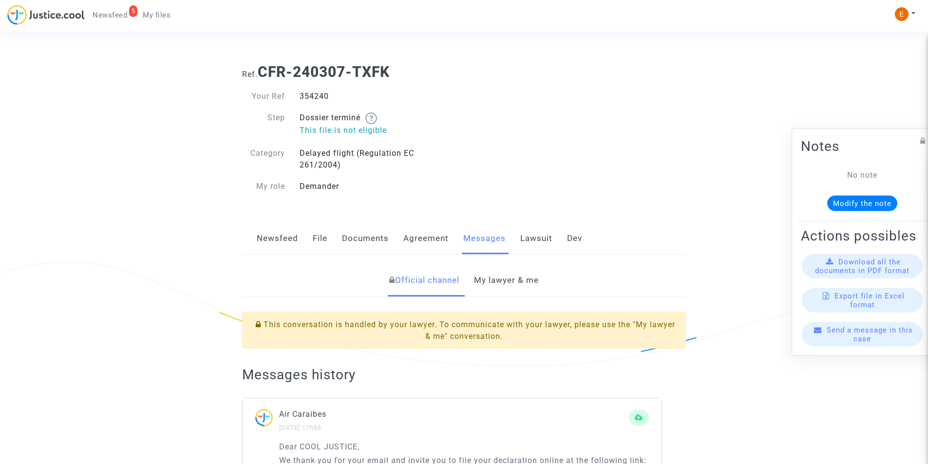
click at [502, 286] on link "My lawyer & me" at bounding box center [506, 281] width 65 height 32
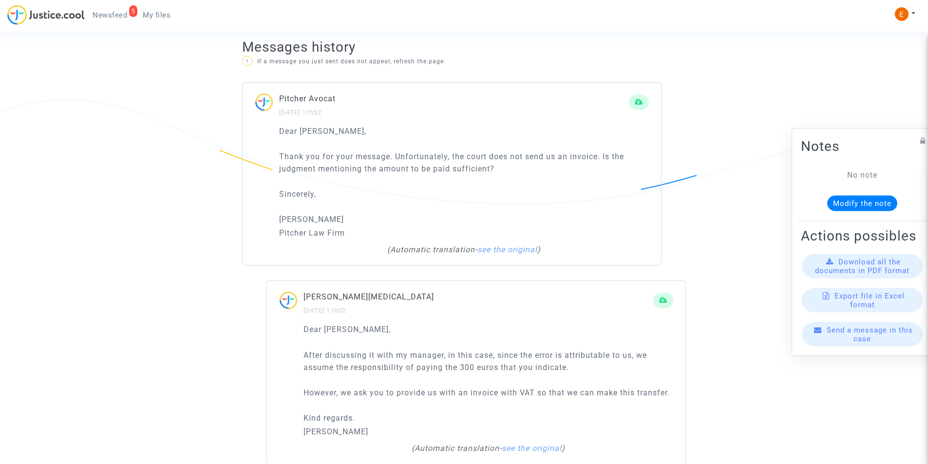
scroll to position [633, 0]
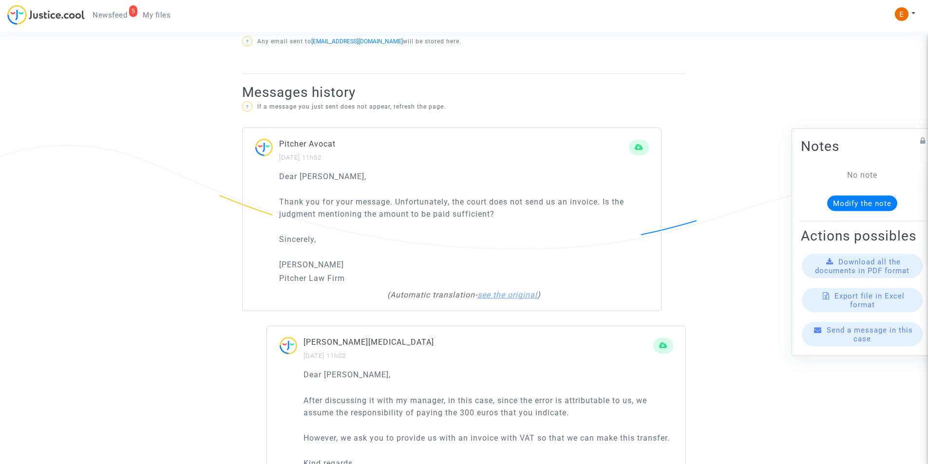
click at [537, 290] on link "see the original" at bounding box center [507, 294] width 60 height 9
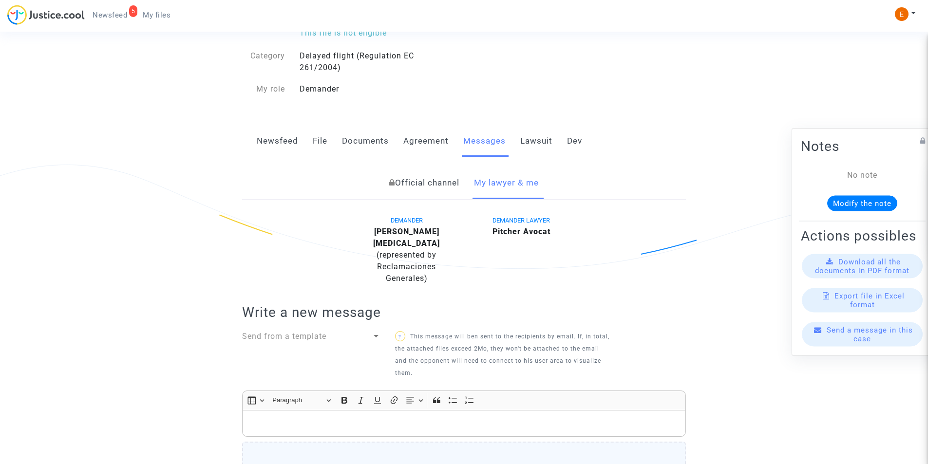
scroll to position [0, 0]
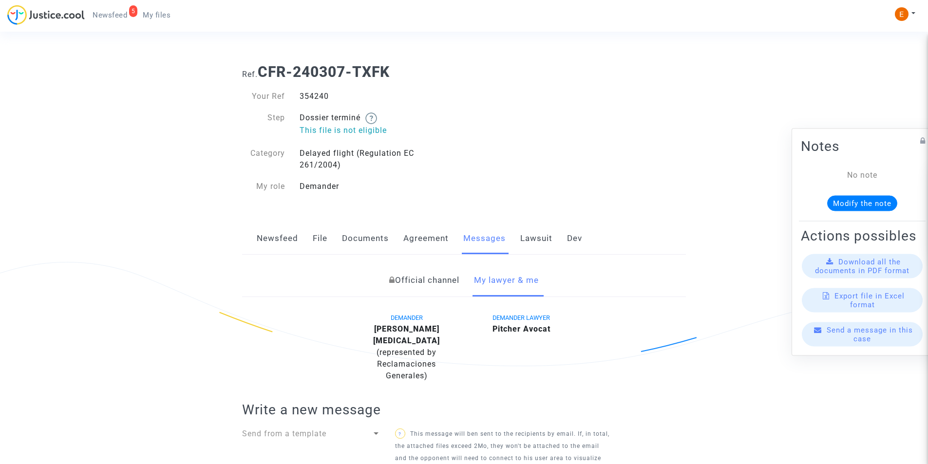
click at [319, 93] on div "354240" at bounding box center [378, 97] width 172 height 12
copy div "354240"
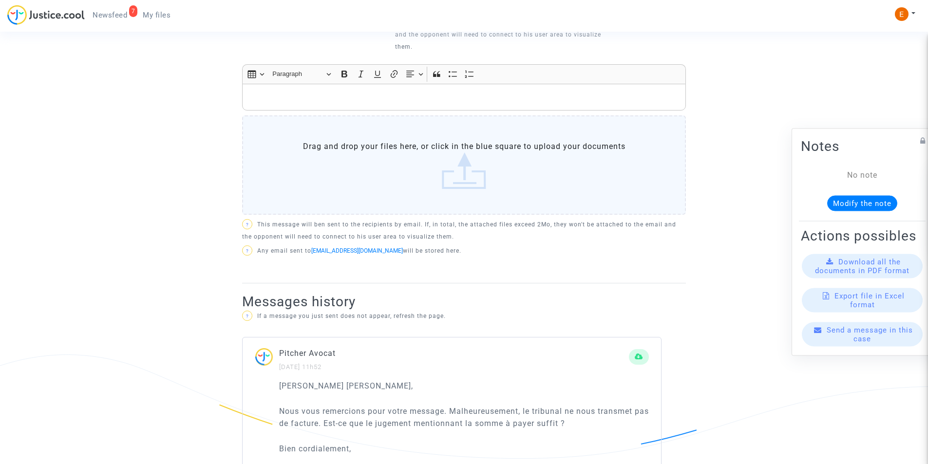
scroll to position [585, 0]
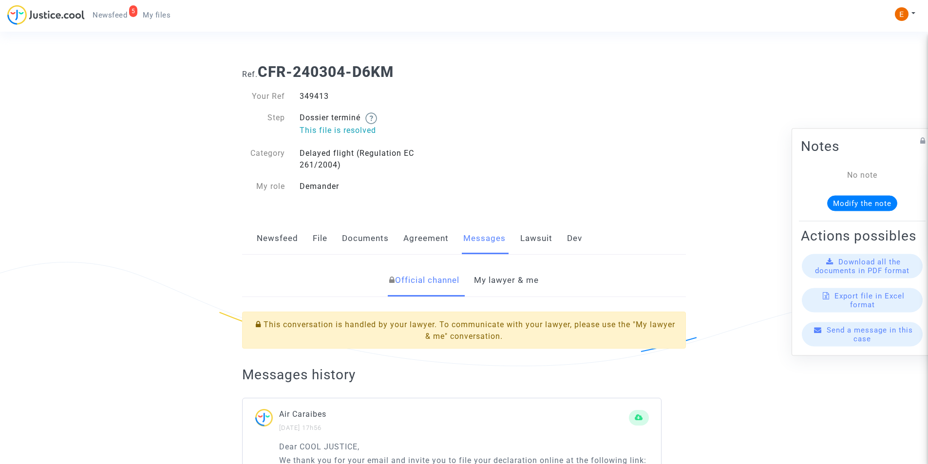
click at [321, 96] on div "349413" at bounding box center [378, 97] width 172 height 12
copy div "349413"
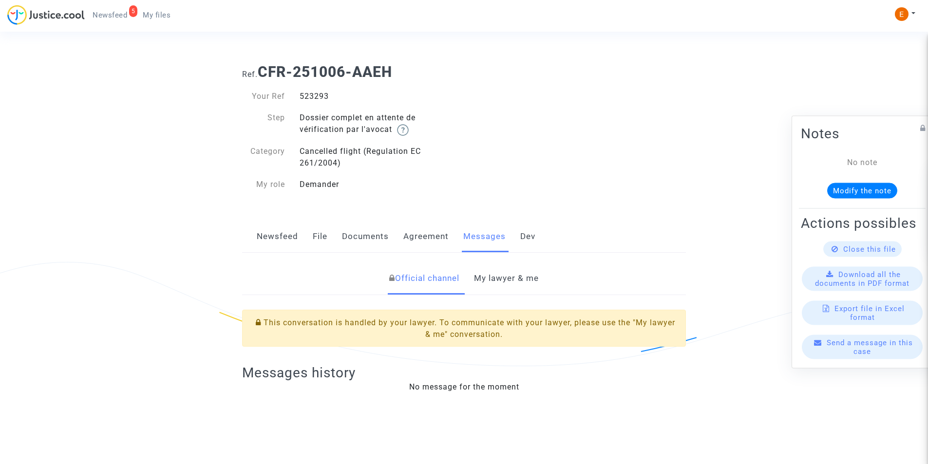
click at [309, 93] on div "523293" at bounding box center [378, 97] width 172 height 12
copy div "523293"
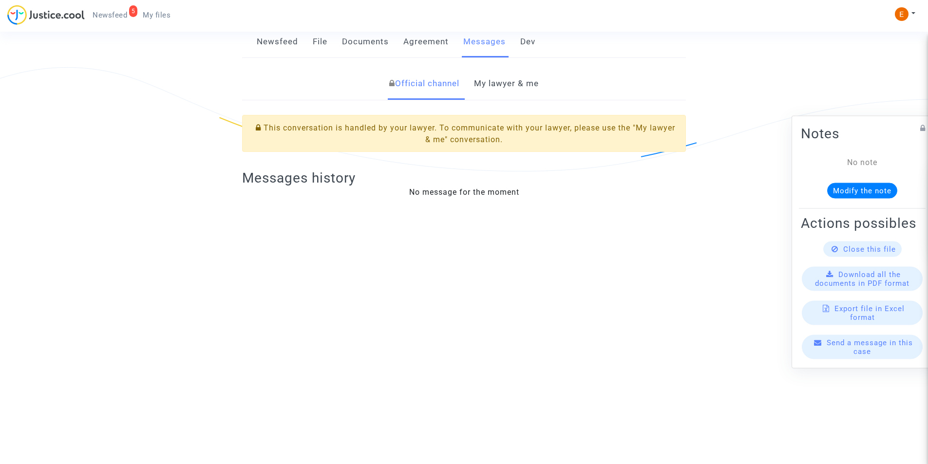
click at [490, 84] on link "My lawyer & me" at bounding box center [506, 84] width 65 height 32
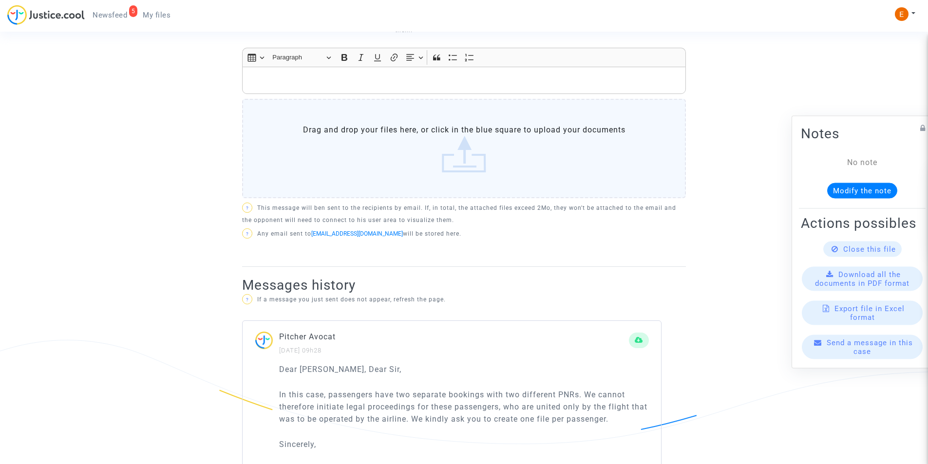
scroll to position [510, 0]
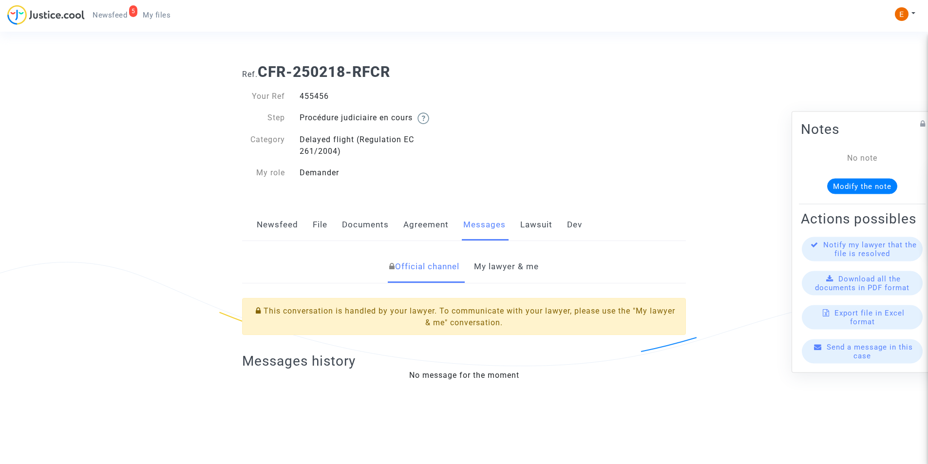
click at [314, 95] on div "455456" at bounding box center [378, 97] width 172 height 12
copy div "455456"
click at [510, 267] on link "My lawyer & me" at bounding box center [506, 267] width 65 height 32
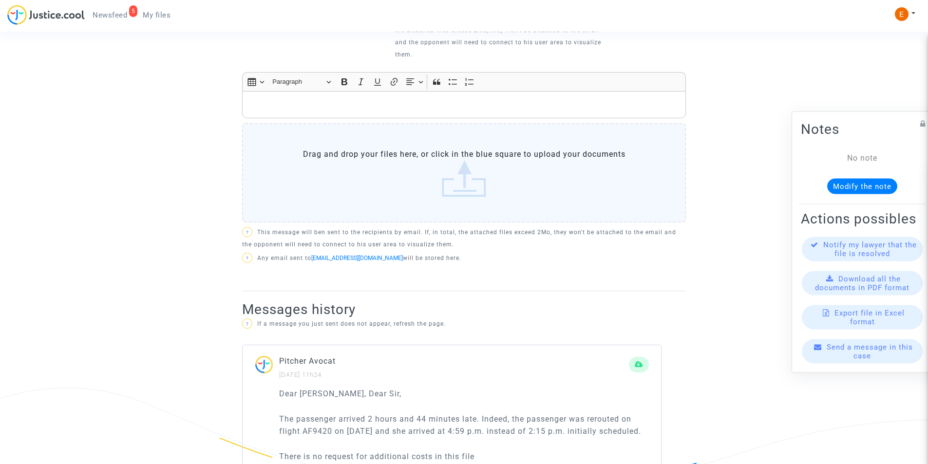
scroll to position [524, 0]
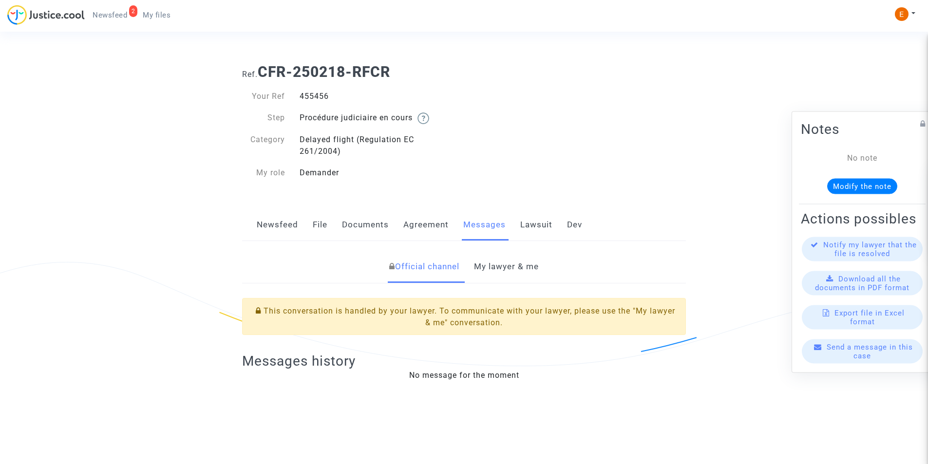
click at [328, 94] on div "455456" at bounding box center [378, 97] width 172 height 12
click at [309, 99] on div "455456" at bounding box center [378, 97] width 172 height 12
copy div "455456"
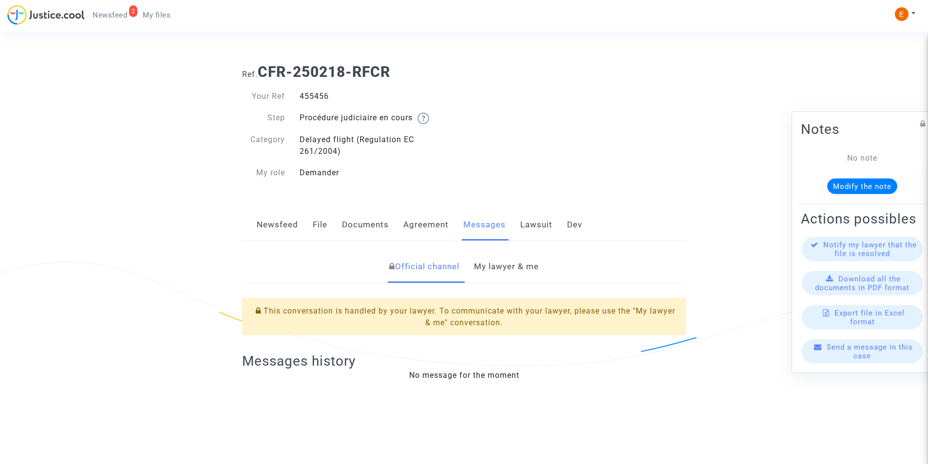
click at [499, 274] on link "My lawyer & me" at bounding box center [506, 267] width 65 height 32
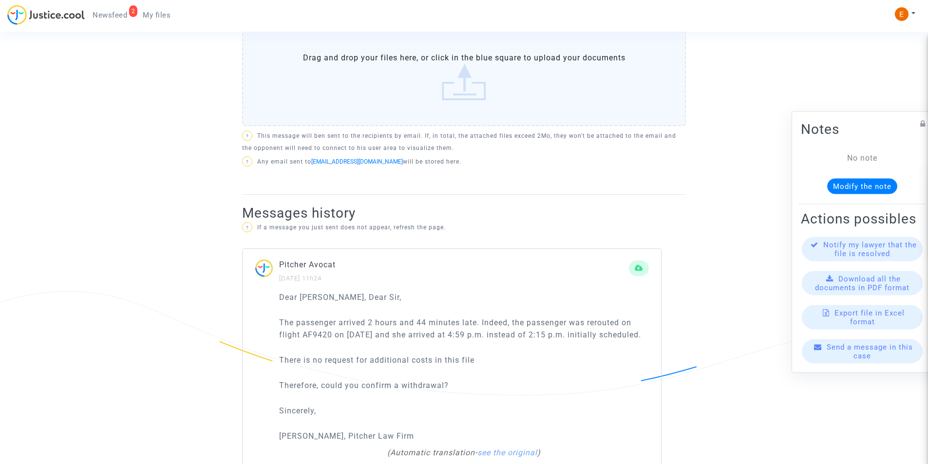
scroll to position [524, 0]
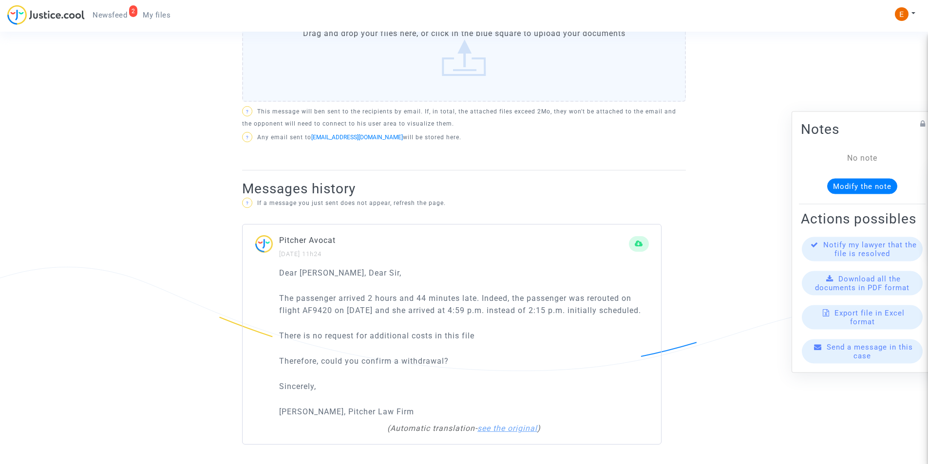
click at [513, 431] on link "see the original" at bounding box center [507, 428] width 60 height 9
click at [469, 424] on link "see the automatic translation" at bounding box center [464, 428] width 114 height 9
drag, startPoint x: 367, startPoint y: 284, endPoint x: 445, endPoint y: 277, distance: 78.3
click at [451, 292] on p "The passenger arrived 2 hours and 44 minutes late. Indeed, the passenger was re…" at bounding box center [464, 304] width 370 height 24
click at [500, 316] on p "The passenger arrived 2 hours and 44 minutes late. Indeed, the passenger was re…" at bounding box center [464, 304] width 370 height 24
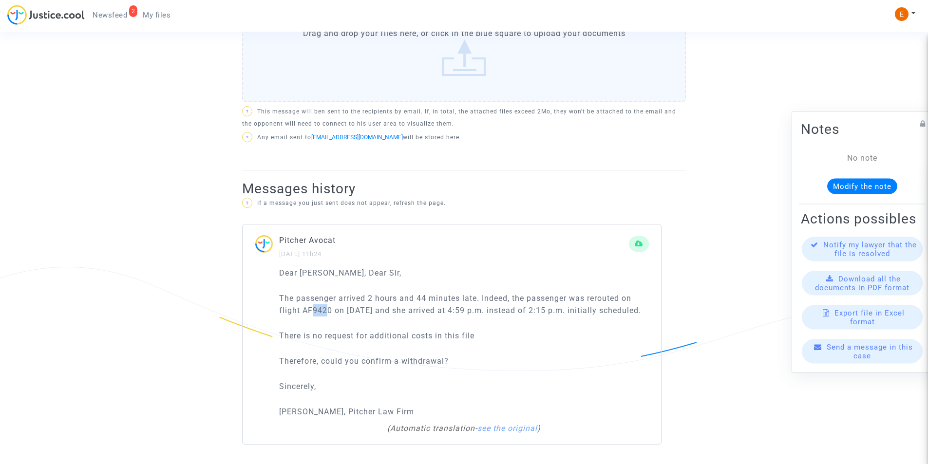
drag, startPoint x: 314, startPoint y: 302, endPoint x: 327, endPoint y: 303, distance: 13.2
click at [326, 303] on p "The passenger arrived 2 hours and 44 minutes late. Indeed, the passenger was re…" at bounding box center [464, 304] width 370 height 24
click at [510, 292] on p "The passenger arrived 2 hours and 44 minutes late. Indeed, the passenger was re…" at bounding box center [464, 304] width 370 height 24
drag, startPoint x: 302, startPoint y: 299, endPoint x: 332, endPoint y: 298, distance: 30.2
click at [332, 298] on p "The passenger arrived 2 hours and 44 minutes late. Indeed, the passenger was re…" at bounding box center [464, 304] width 370 height 24
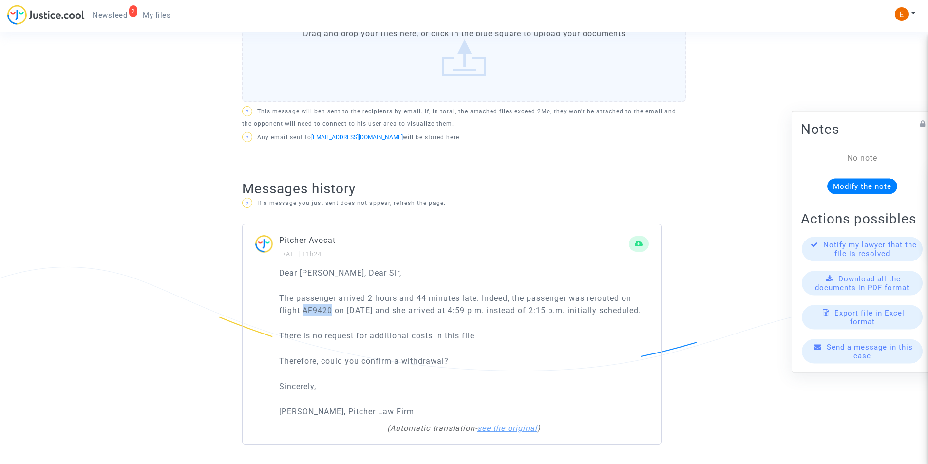
click at [496, 428] on link "see the original" at bounding box center [507, 428] width 60 height 9
click at [533, 299] on p "La passagère est arrivée avec 2h44 de retard final. En effet la passagère a été…" at bounding box center [464, 304] width 370 height 24
click at [606, 298] on p "La passagère est arrivée avec 2h44 de retard final. En effet la passagère a été…" at bounding box center [464, 304] width 370 height 24
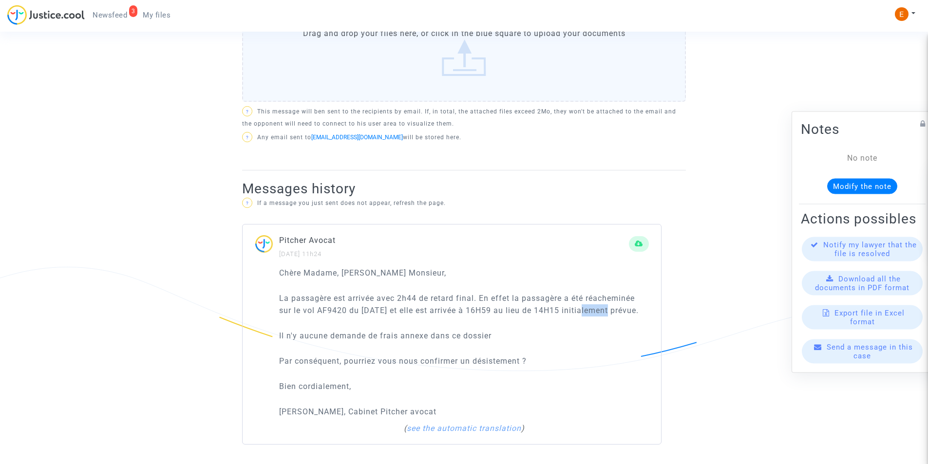
copy p "14H15"
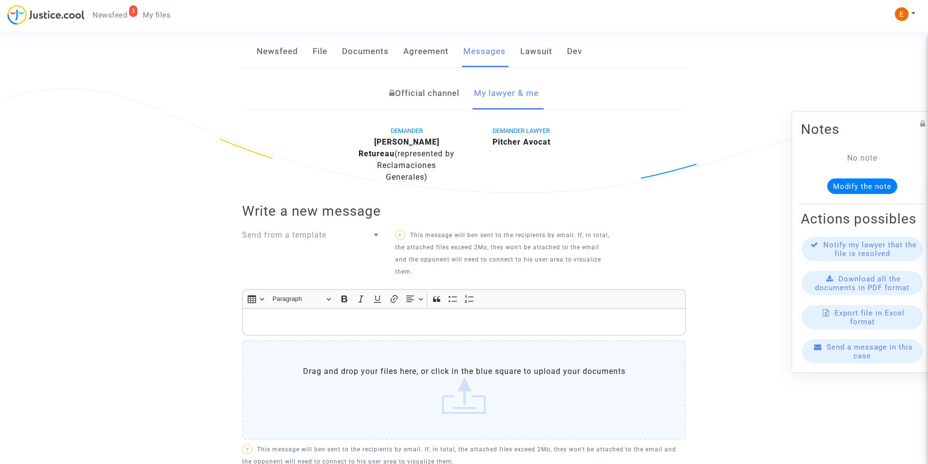
scroll to position [280, 0]
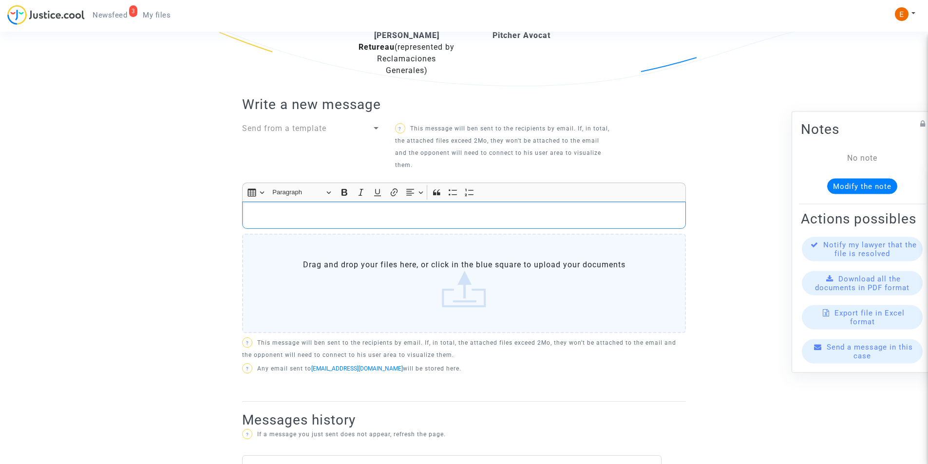
click at [396, 217] on p "Rich Text Editor, main" at bounding box center [465, 216] width 434 height 12
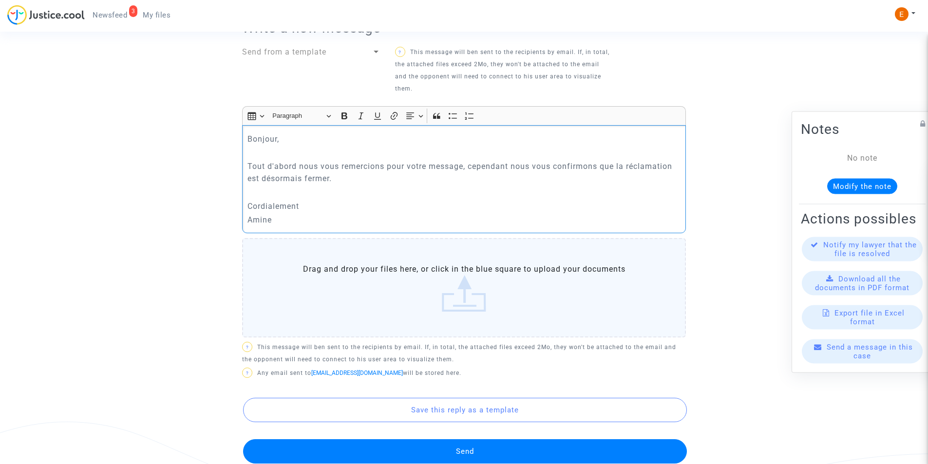
scroll to position [426, 0]
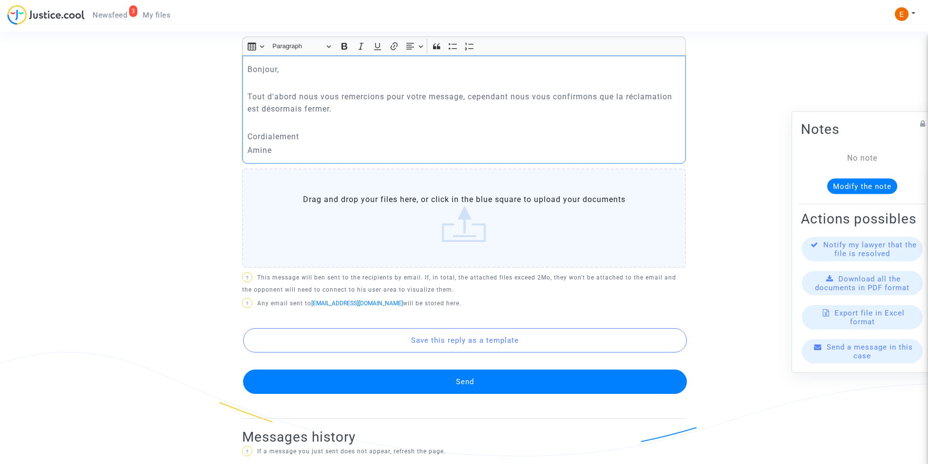
click at [457, 380] on button "Send" at bounding box center [465, 382] width 444 height 24
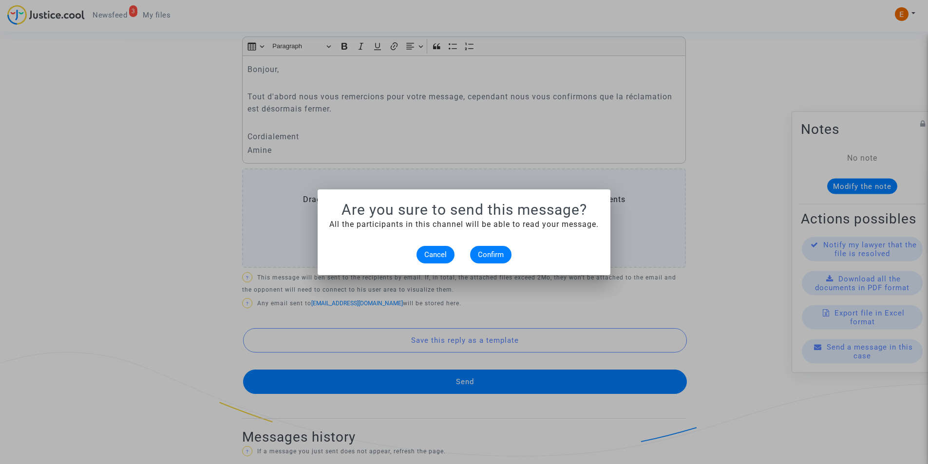
scroll to position [0, 0]
click at [486, 251] on span "Confirm" at bounding box center [491, 254] width 26 height 9
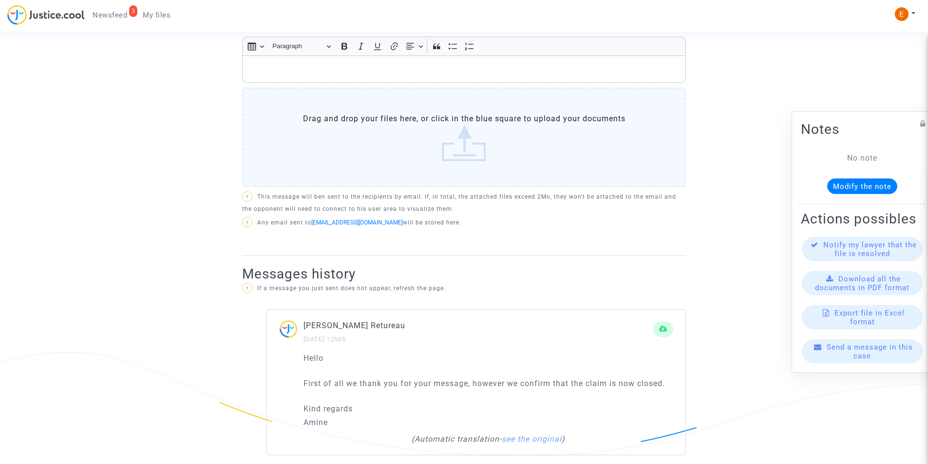
scroll to position [685, 0]
